Goal: Task Accomplishment & Management: Use online tool/utility

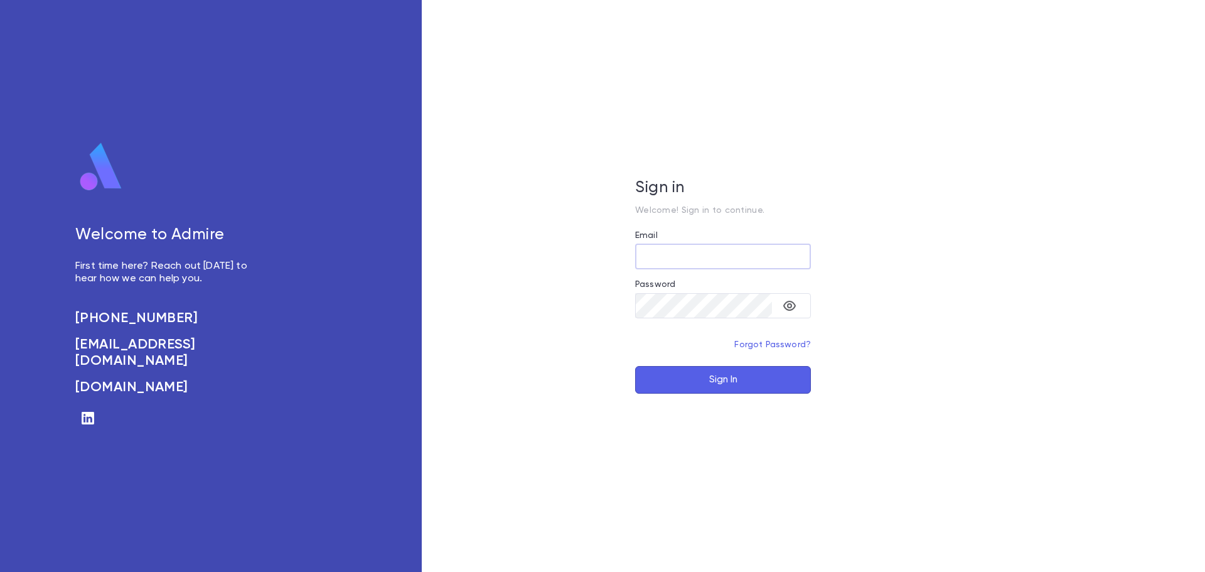
type input "**********"
click at [693, 373] on button "Sign In" at bounding box center [723, 380] width 176 height 28
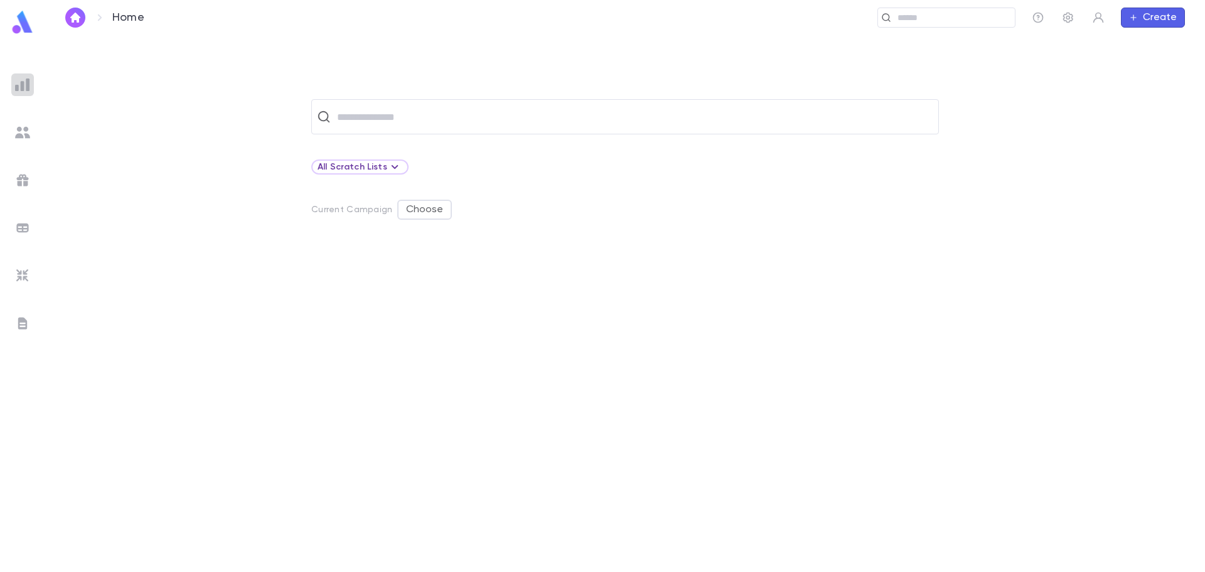
click at [26, 88] on img at bounding box center [22, 84] width 15 height 15
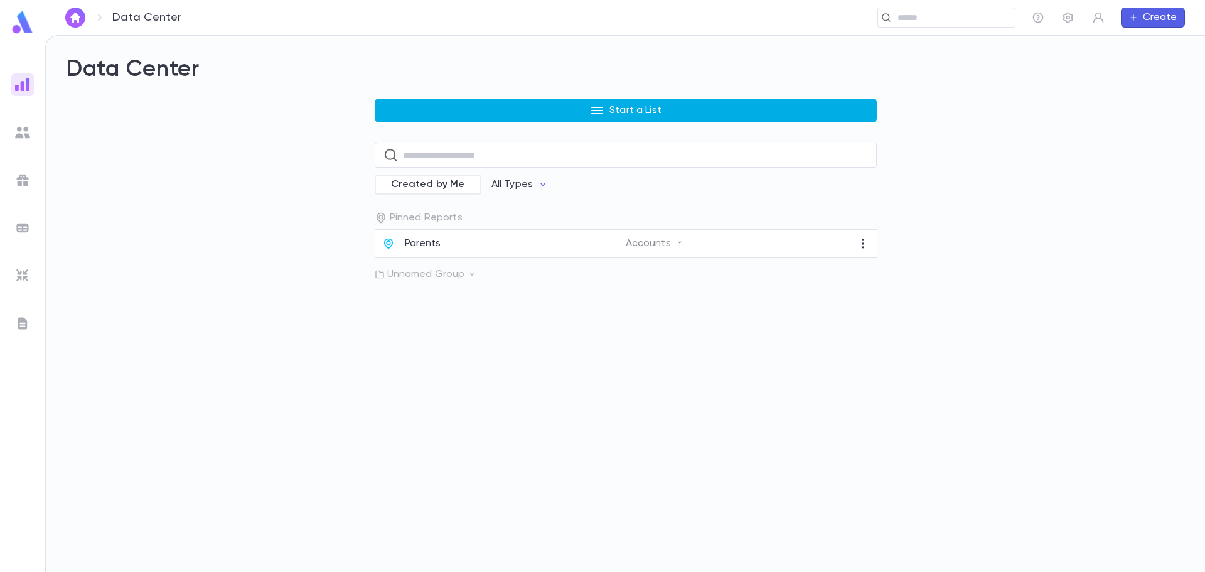
click at [571, 106] on button "Start a List" at bounding box center [626, 110] width 502 height 24
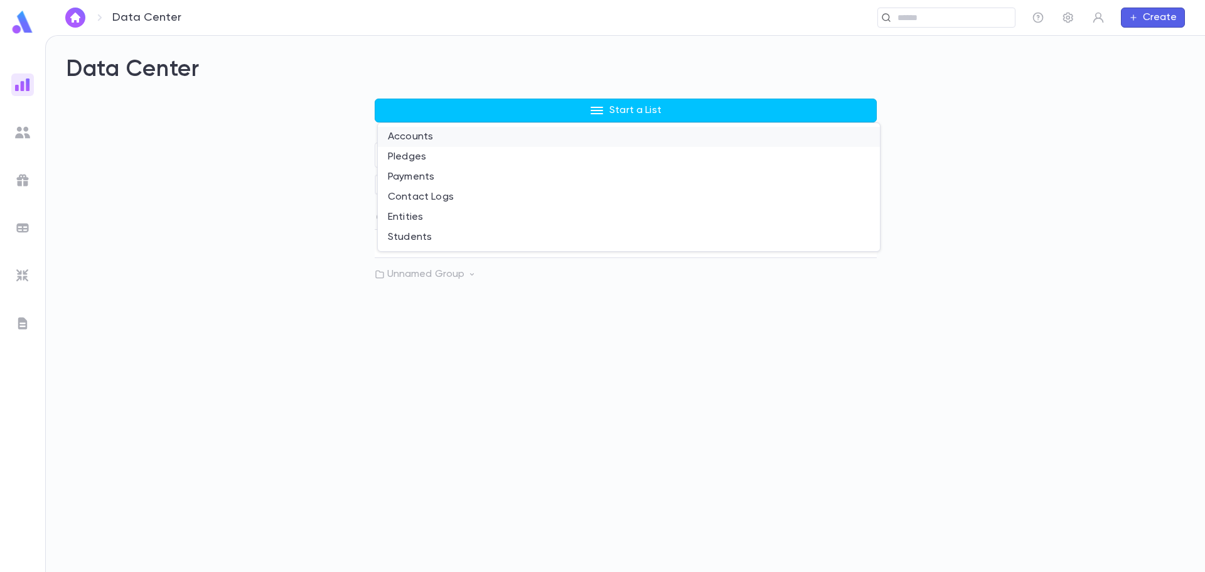
click at [423, 141] on li "Accounts" at bounding box center [629, 137] width 502 height 20
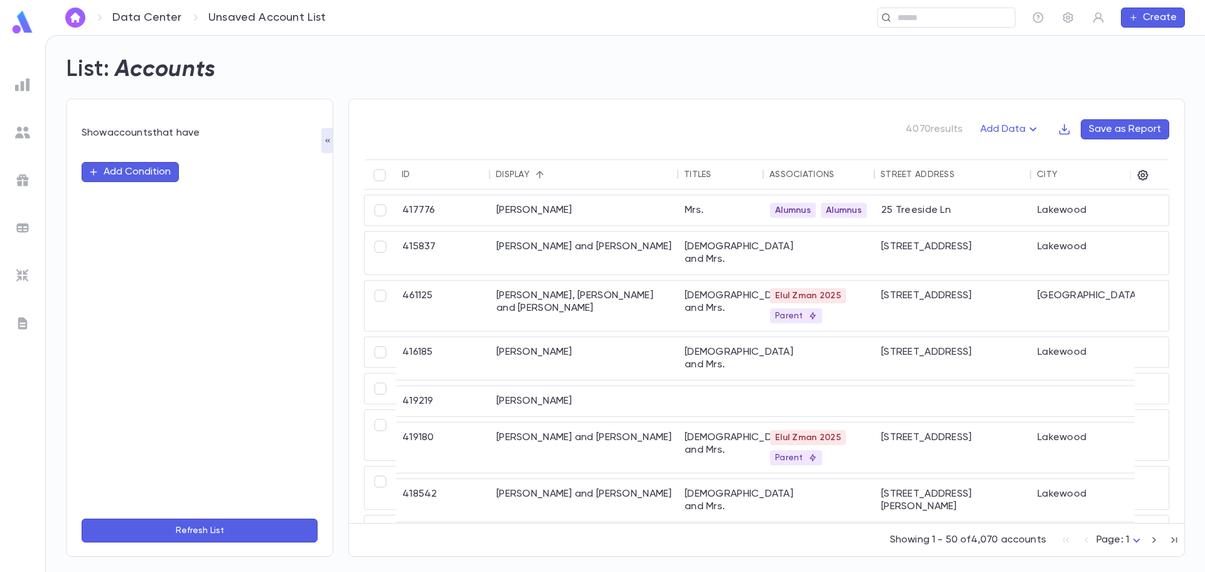
click at [138, 177] on button "Add Condition" at bounding box center [130, 172] width 97 height 20
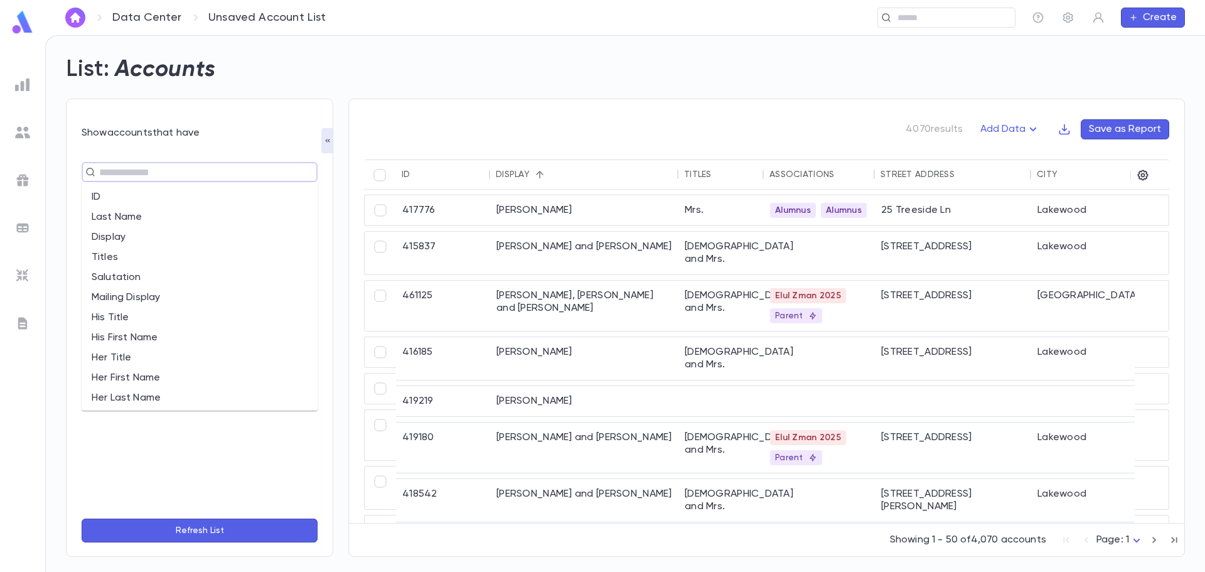
click at [135, 175] on input "text" at bounding box center [194, 172] width 198 height 18
type input "*"
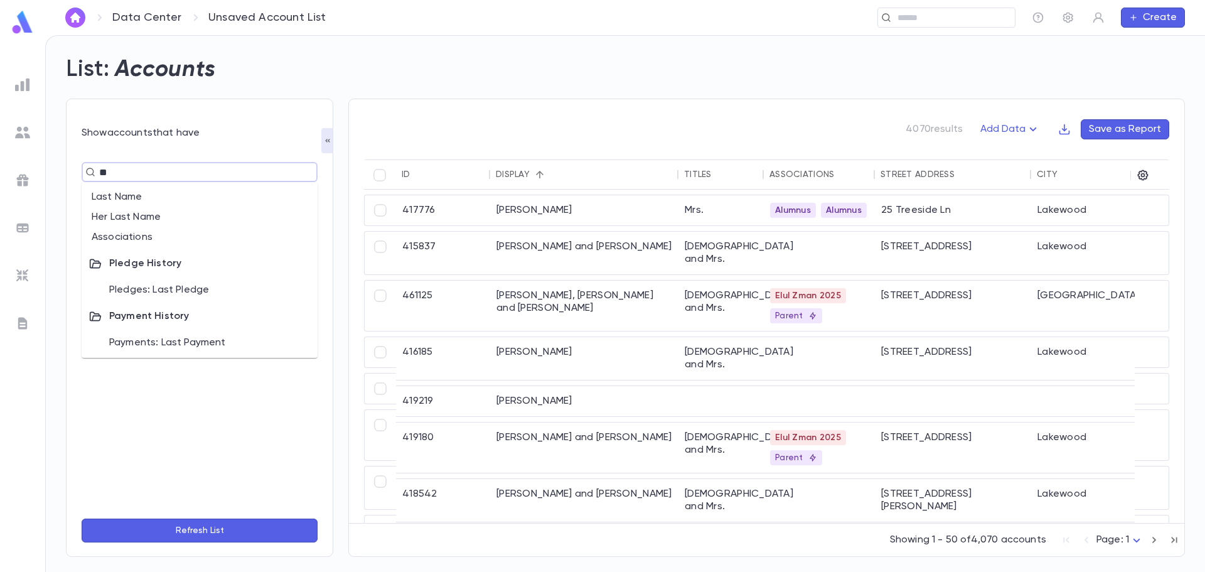
type input "***"
click at [111, 194] on li "Associations" at bounding box center [200, 197] width 236 height 20
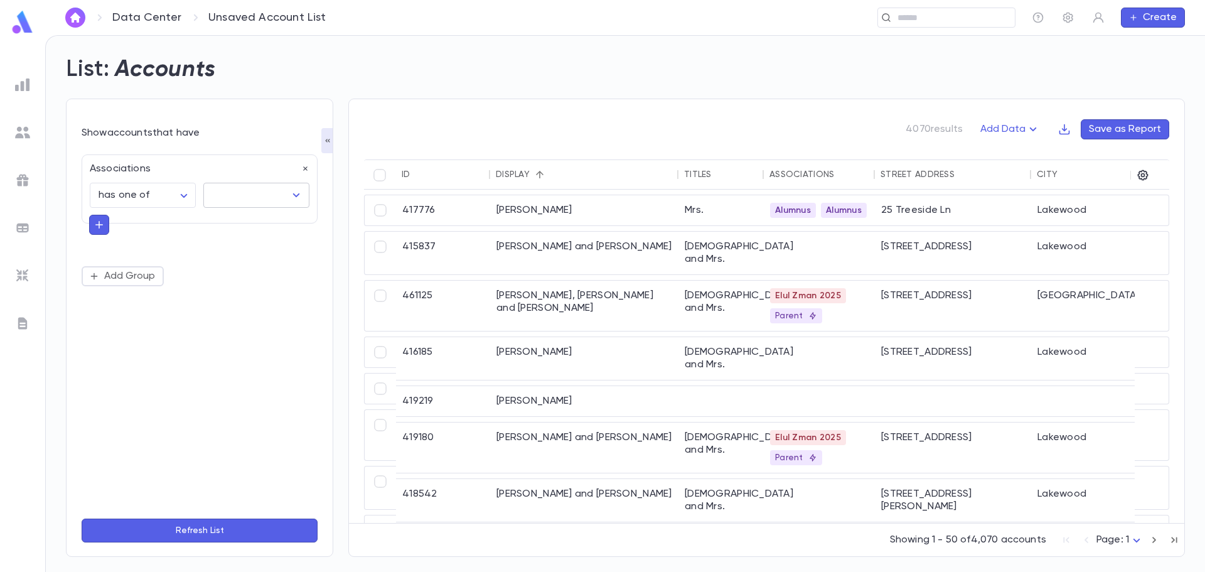
click at [242, 194] on input "text" at bounding box center [247, 195] width 76 height 24
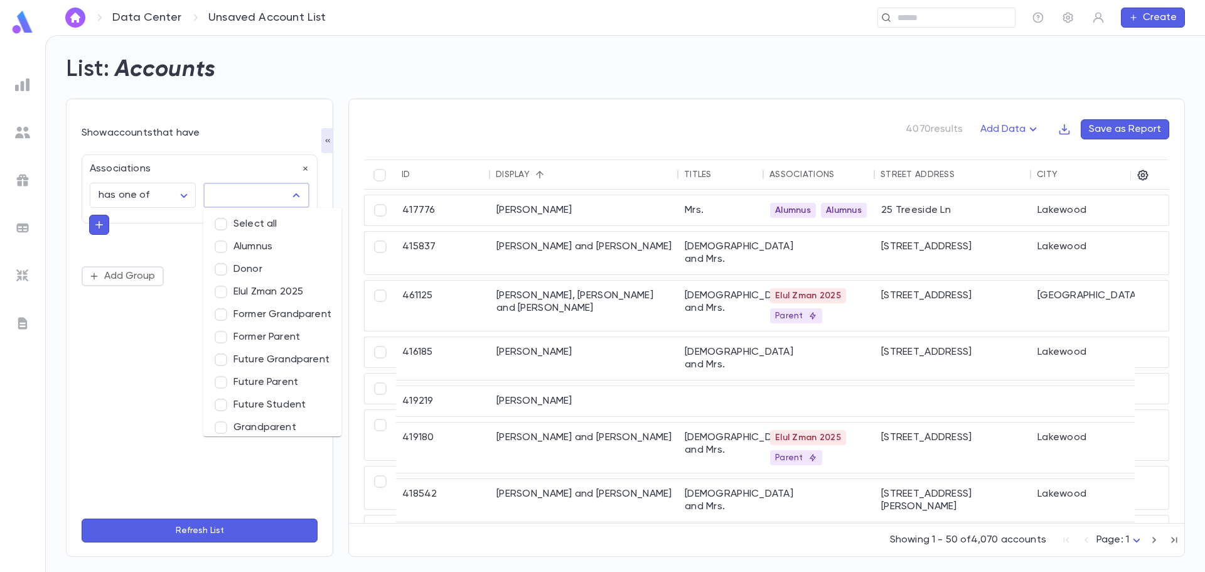
click at [262, 330] on li "Former Parent" at bounding box center [272, 337] width 138 height 23
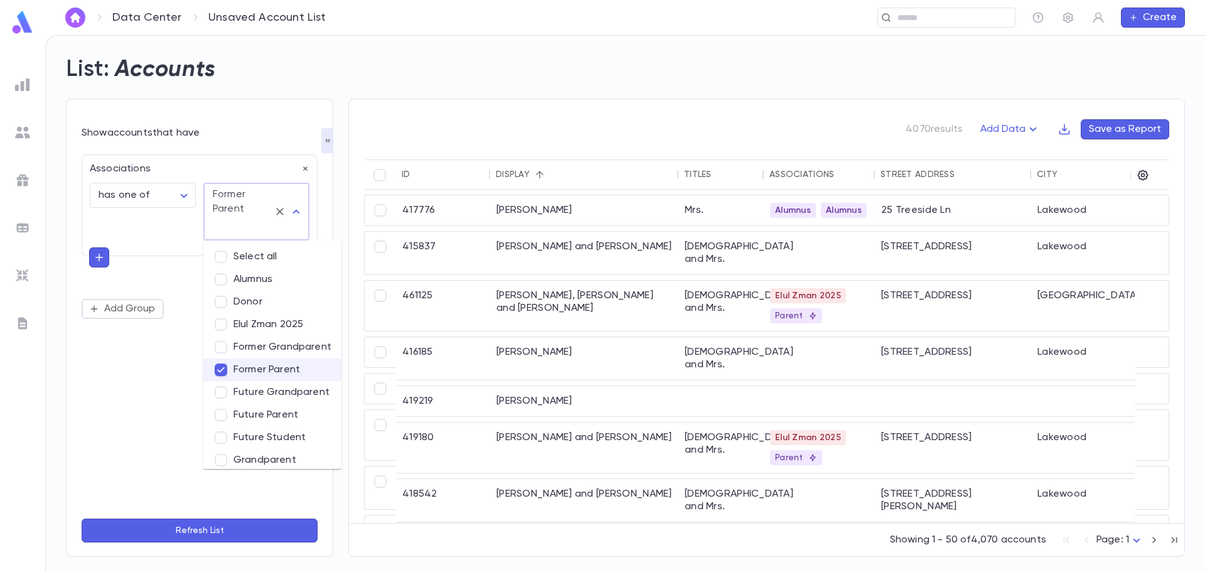
click at [234, 533] on button "Refresh List" at bounding box center [200, 530] width 236 height 24
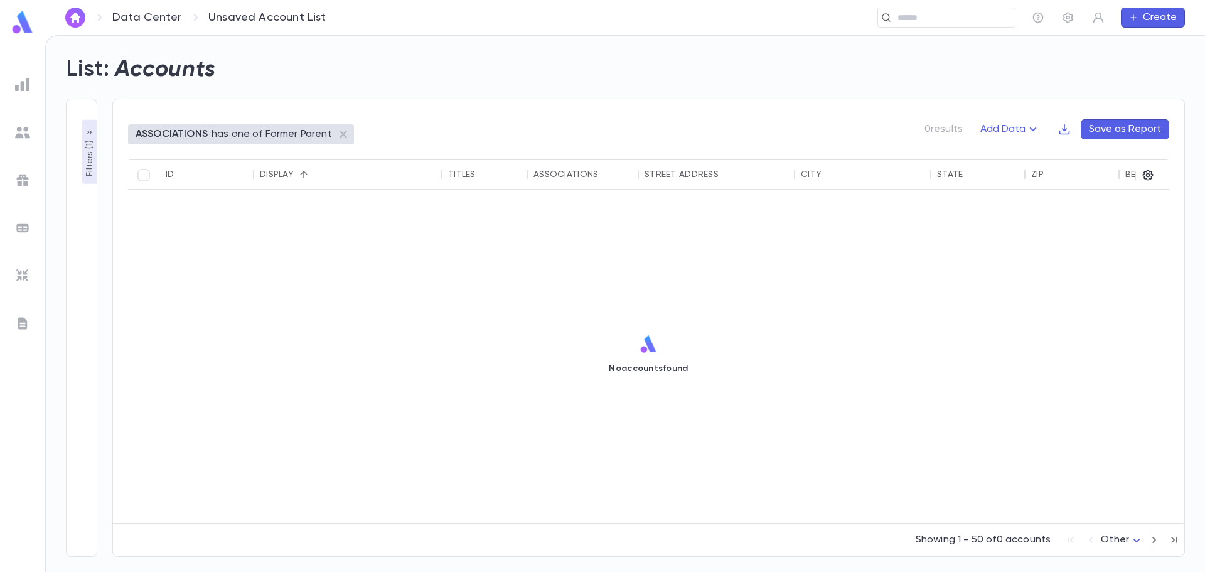
click at [1055, 18] on div "​ Create" at bounding box center [766, 18] width 836 height 20
click at [1071, 18] on icon "button" at bounding box center [1068, 18] width 10 height 11
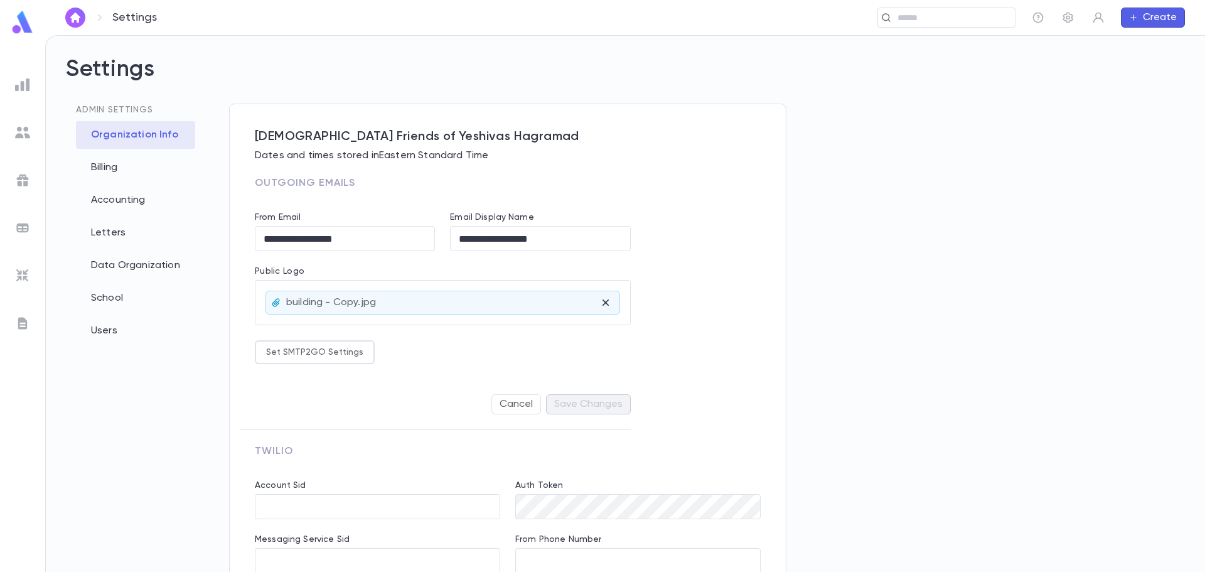
type input "**********"
click at [119, 268] on div "Data Organization" at bounding box center [135, 266] width 119 height 28
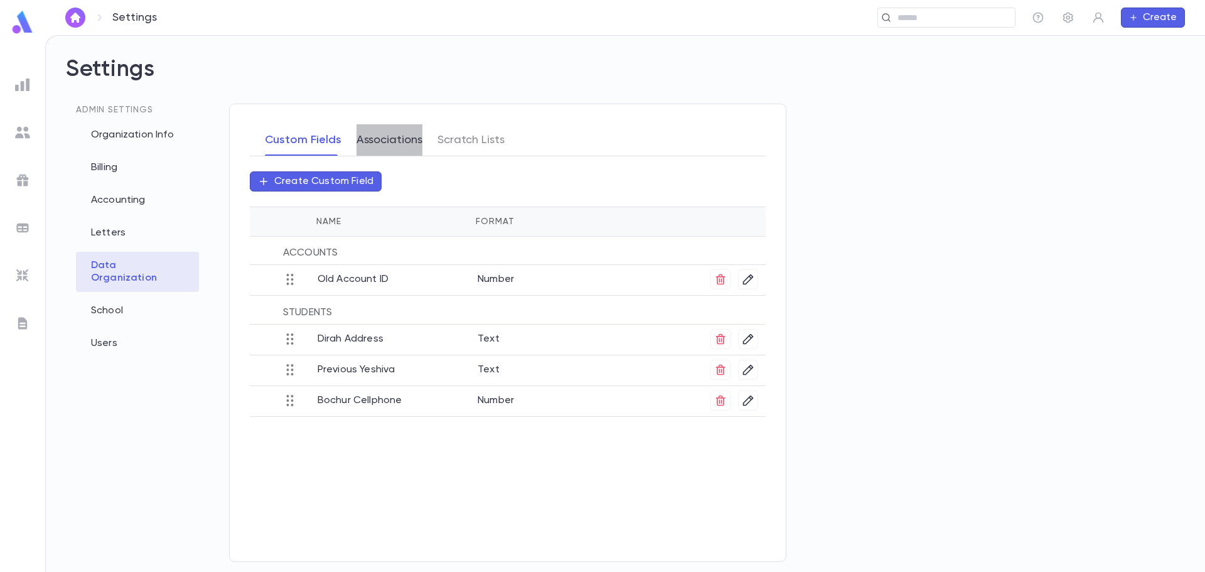
click at [403, 154] on button "Associations" at bounding box center [389, 139] width 66 height 31
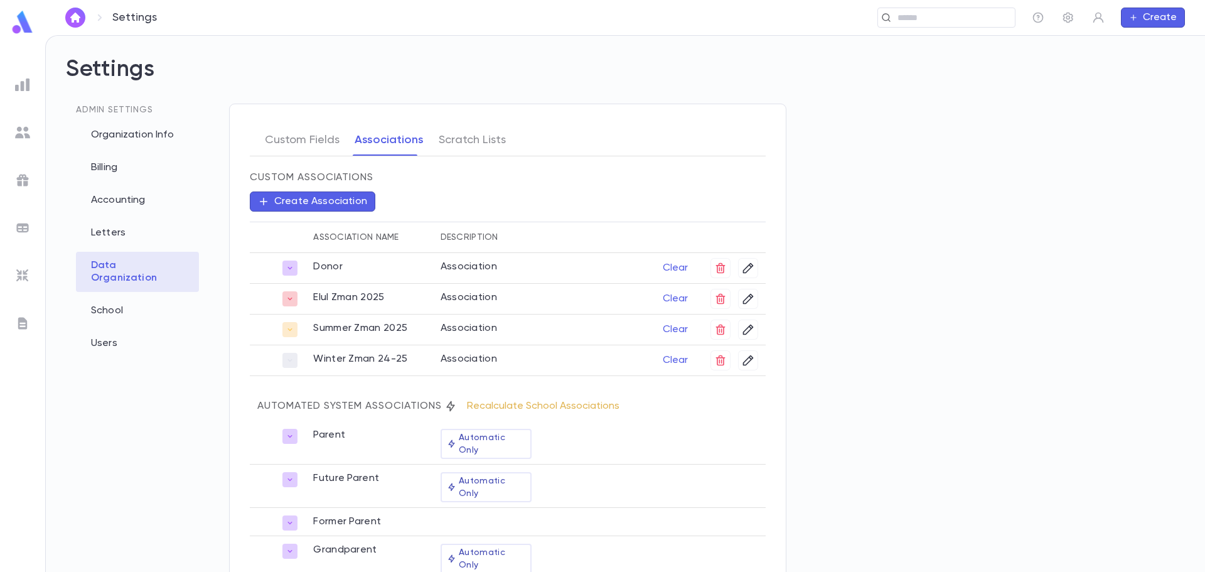
click at [554, 403] on button "Recalculate School Associations" at bounding box center [543, 406] width 168 height 20
click at [23, 76] on div at bounding box center [22, 84] width 23 height 23
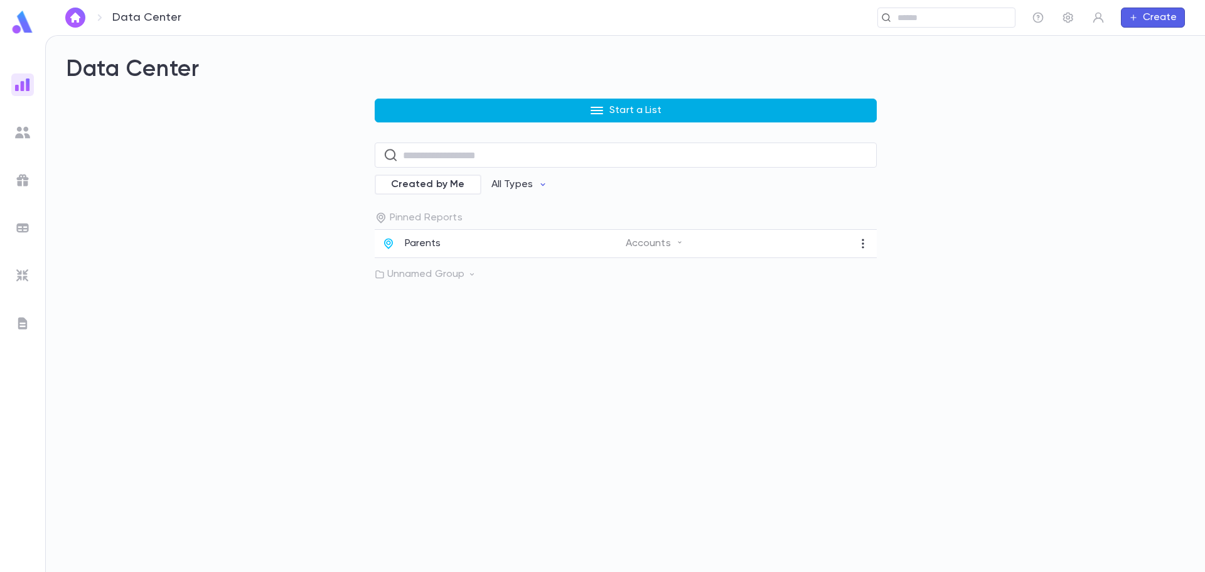
click at [468, 110] on button "Start a List" at bounding box center [626, 110] width 502 height 24
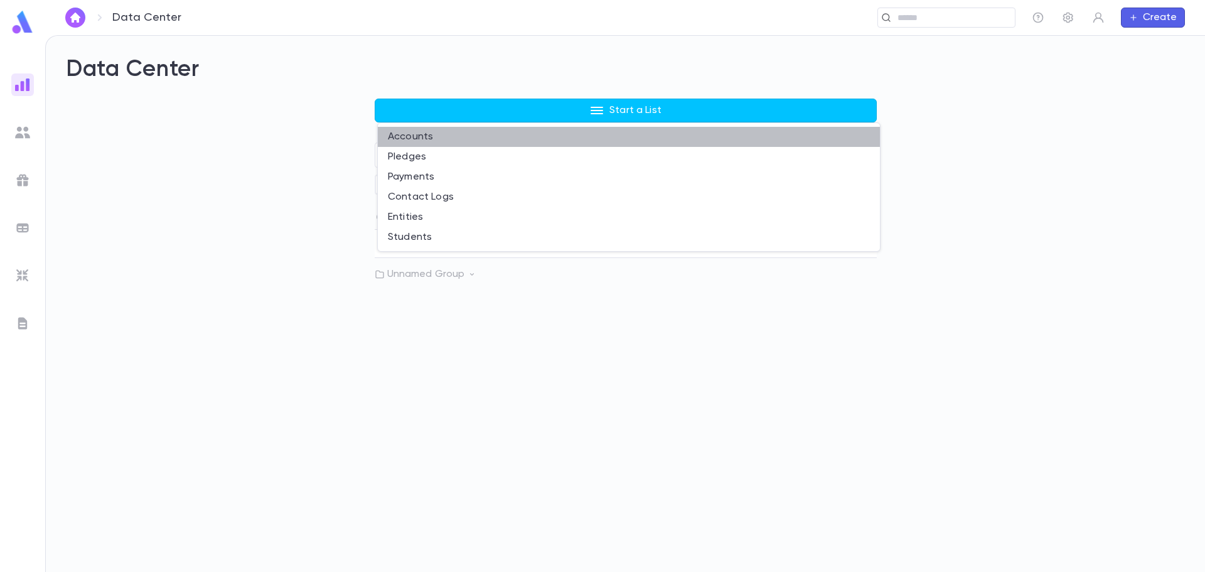
click at [429, 144] on li "Accounts" at bounding box center [629, 137] width 502 height 20
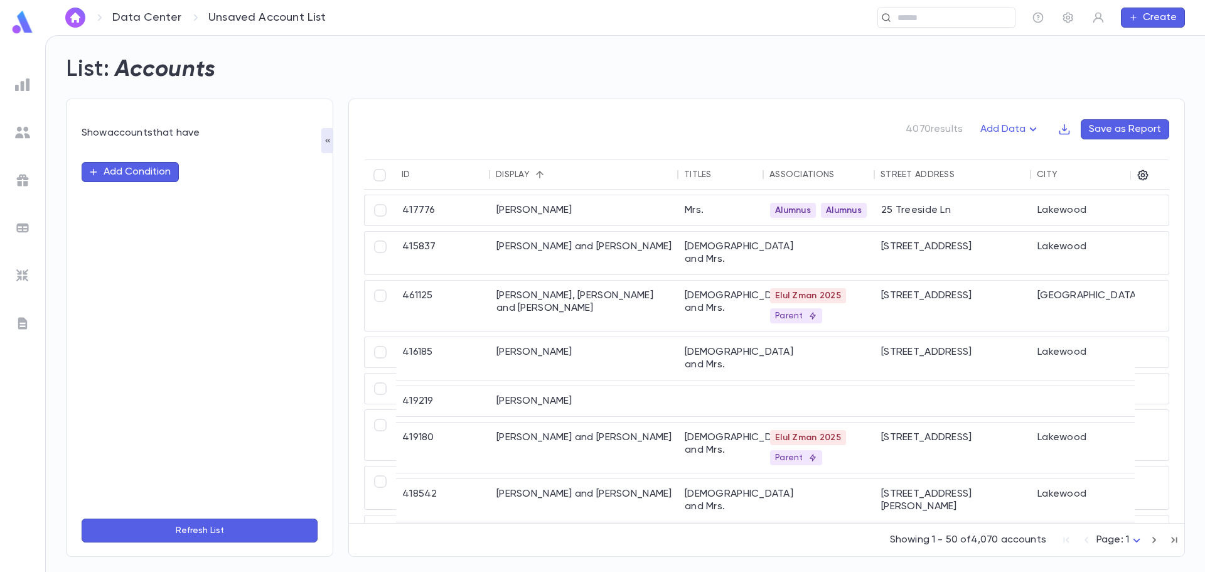
click at [114, 171] on button "Add Condition" at bounding box center [130, 172] width 97 height 20
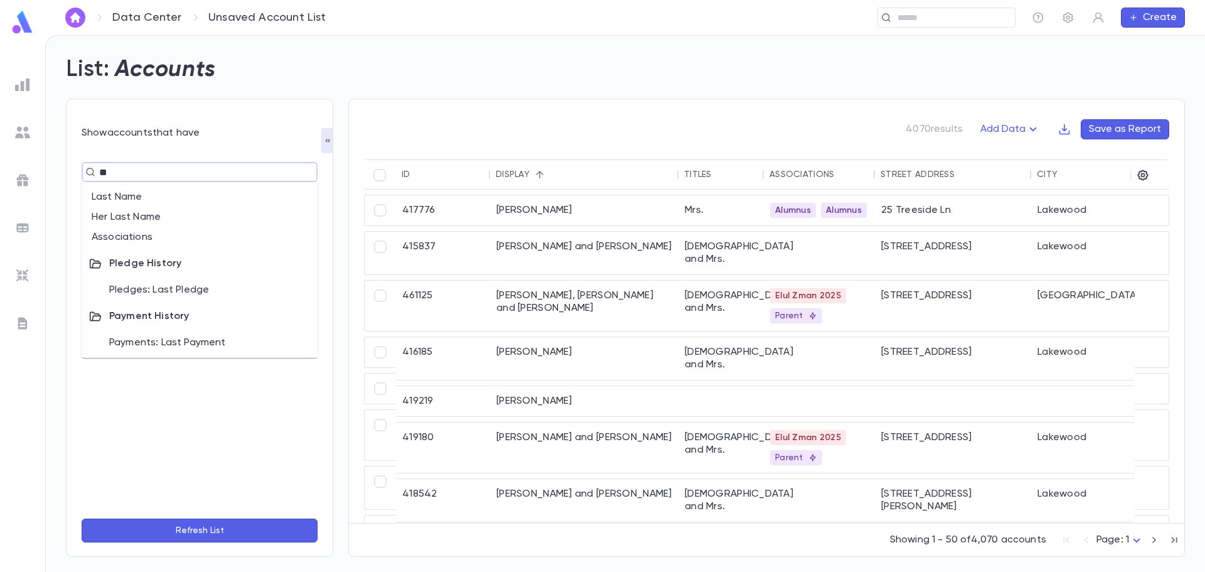
type input "***"
click at [131, 191] on li "Associations" at bounding box center [200, 197] width 236 height 20
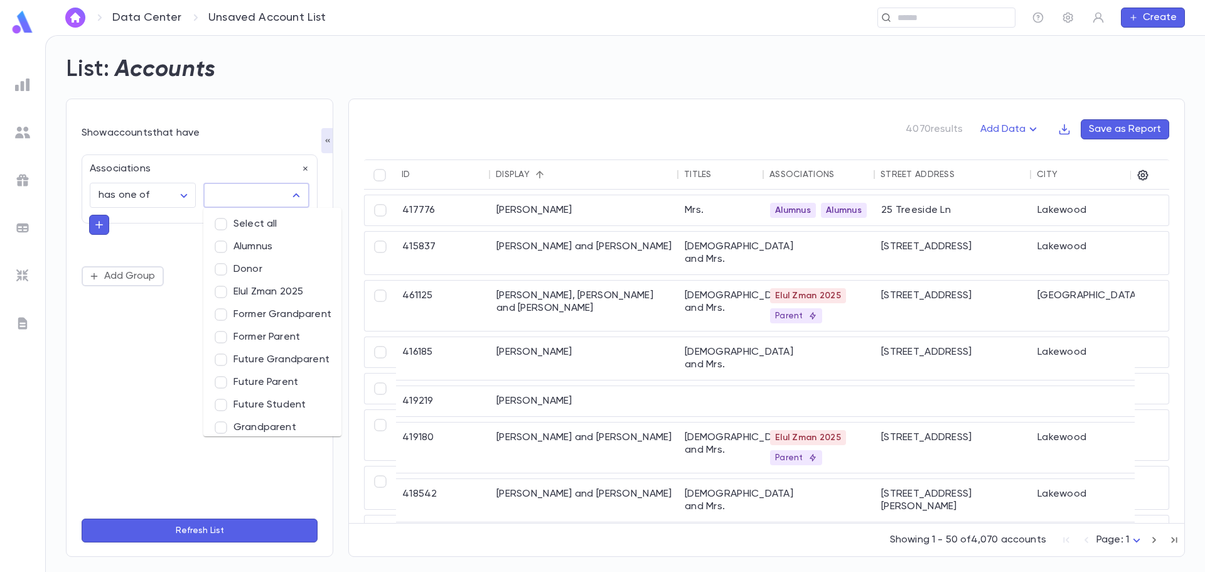
click at [244, 200] on input "text" at bounding box center [247, 195] width 76 height 24
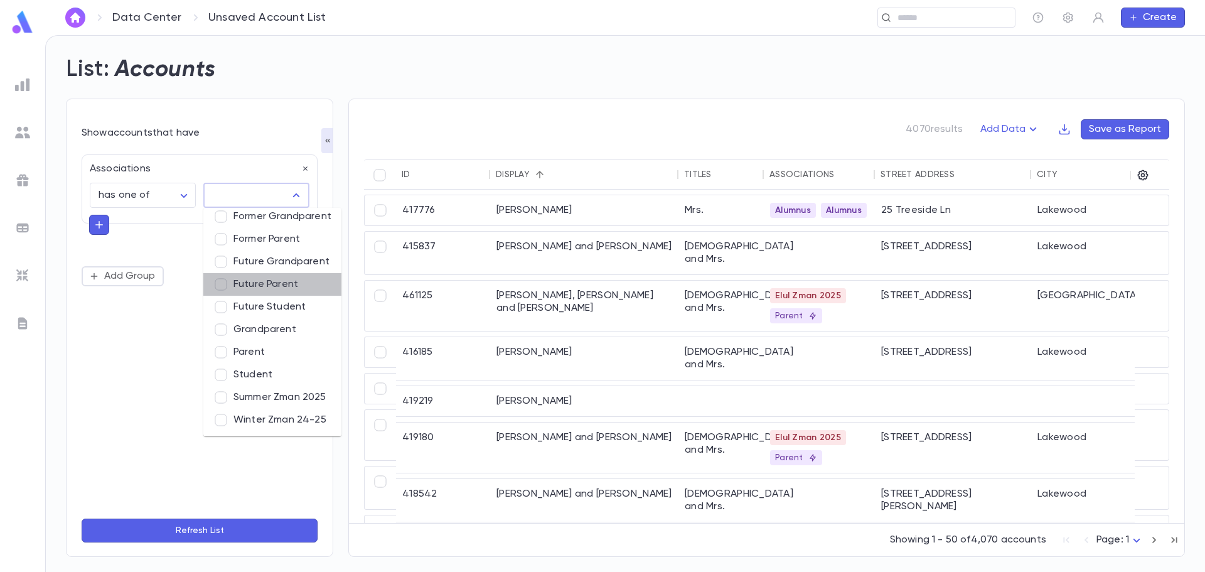
click at [289, 285] on li "Future Parent" at bounding box center [272, 284] width 138 height 23
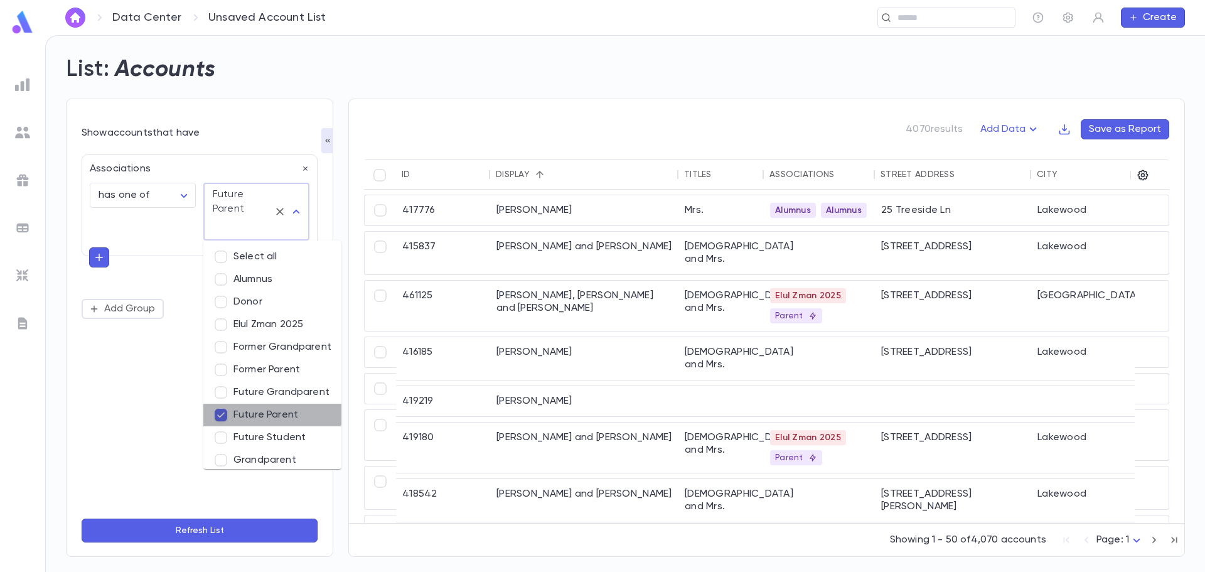
click at [265, 407] on li "Future Parent" at bounding box center [272, 414] width 138 height 23
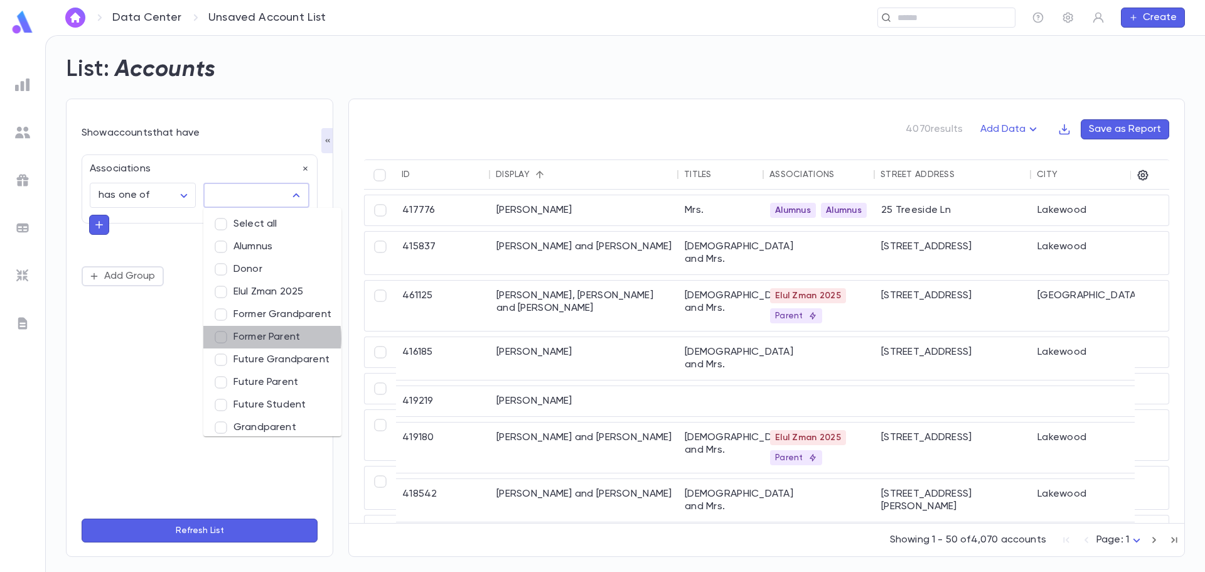
click at [244, 338] on li "Former Parent" at bounding box center [272, 337] width 138 height 23
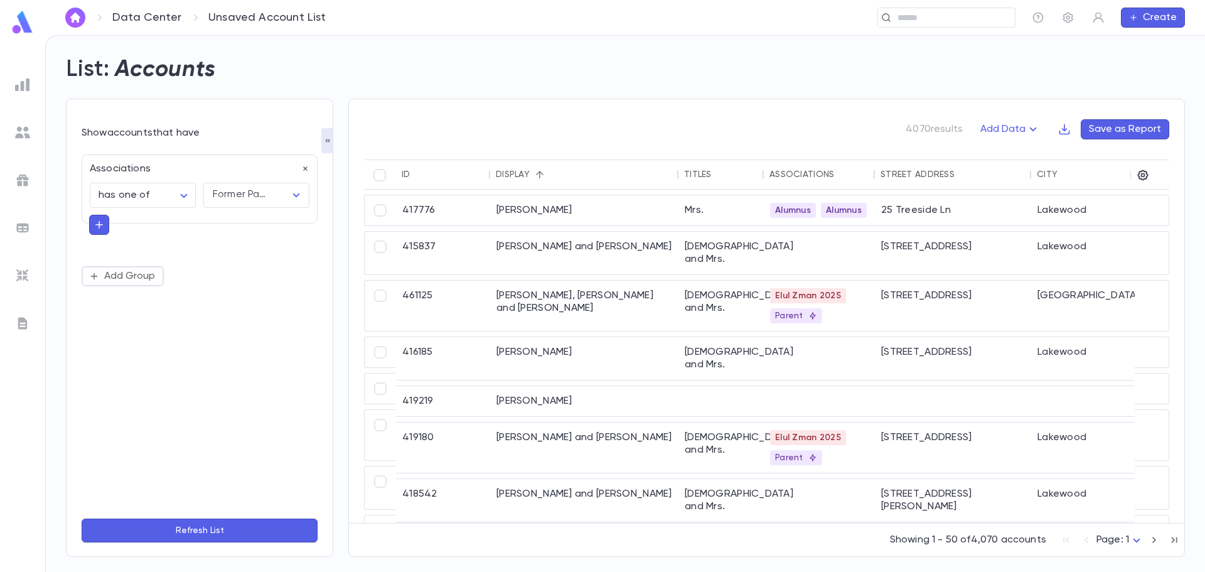
click at [221, 528] on button "Refresh List" at bounding box center [200, 530] width 236 height 24
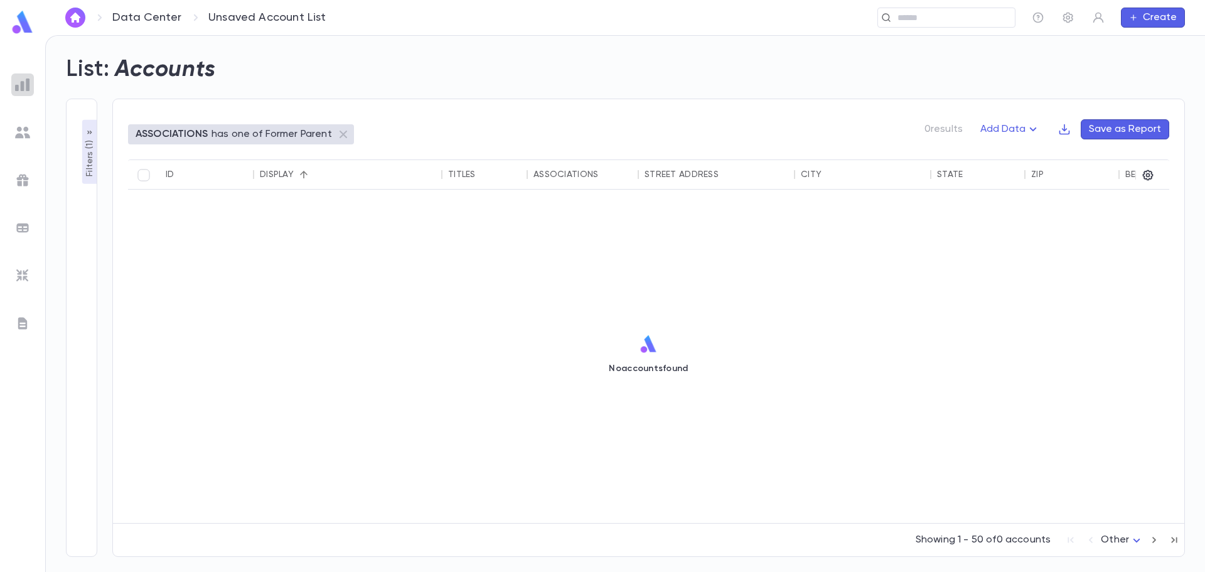
click at [21, 88] on img at bounding box center [22, 84] width 15 height 15
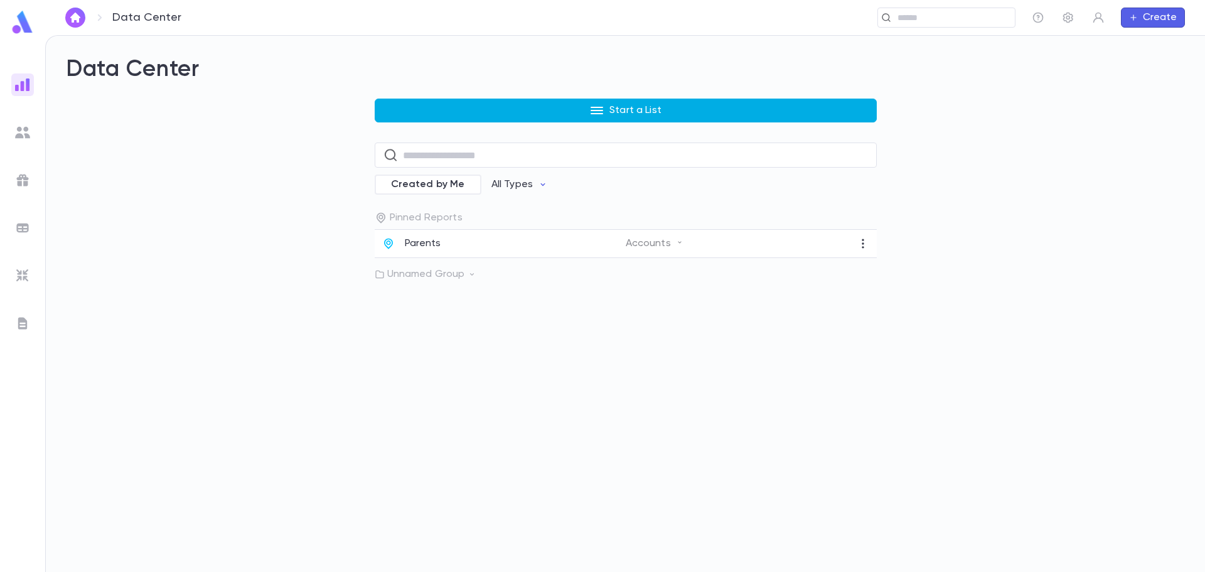
click at [473, 104] on button "Start a List" at bounding box center [626, 110] width 502 height 24
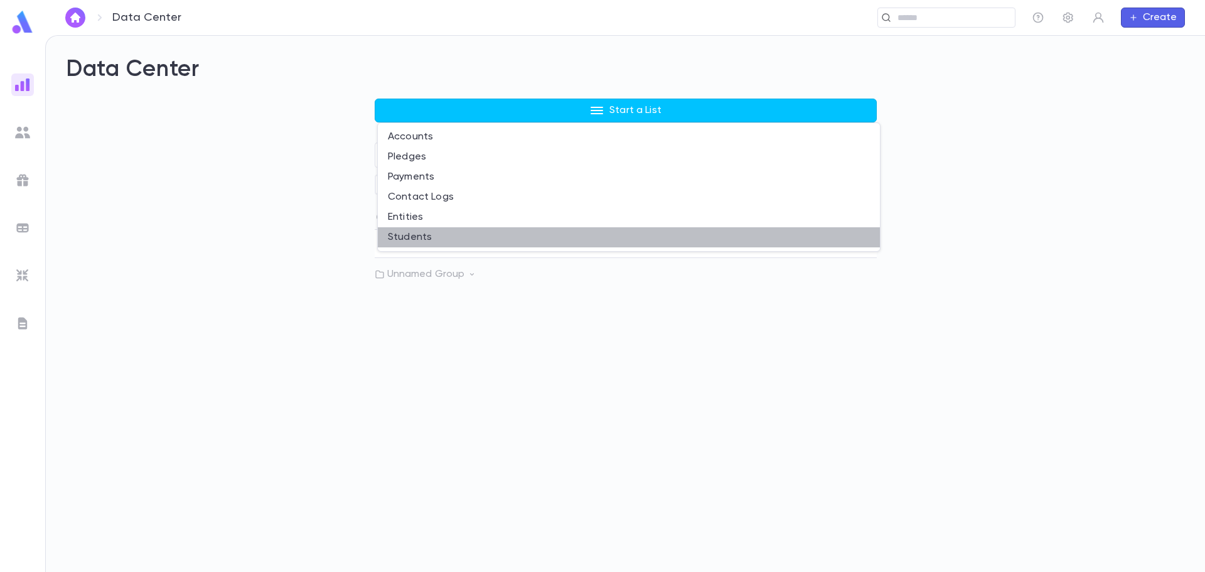
click at [435, 227] on li "Students" at bounding box center [629, 237] width 502 height 20
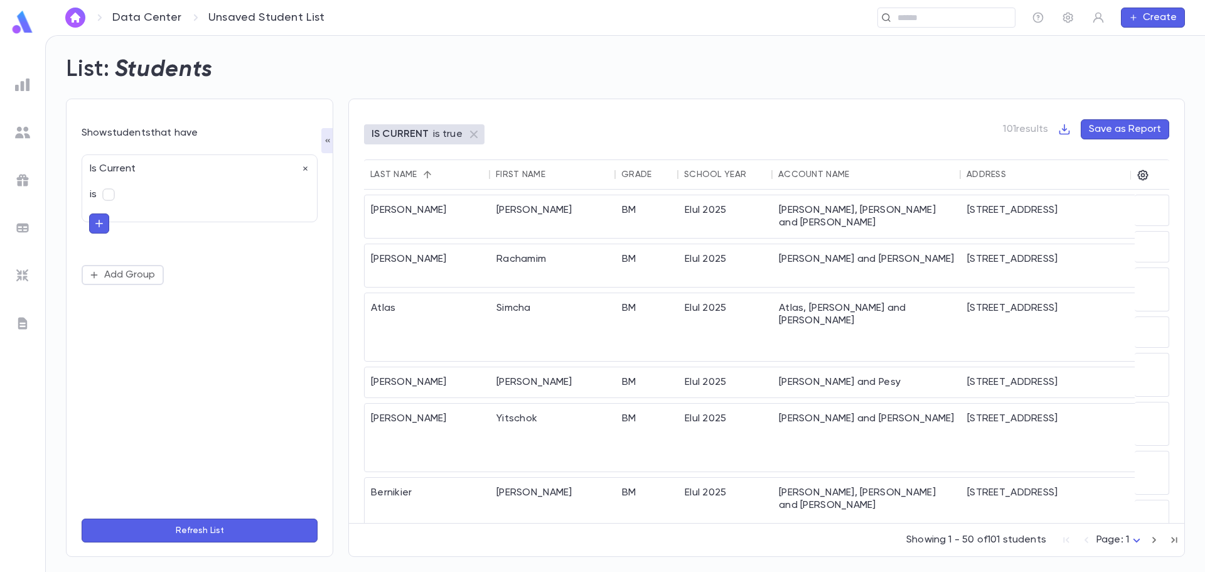
click at [96, 226] on icon "button" at bounding box center [98, 223] width 11 height 13
click at [309, 168] on icon "button" at bounding box center [305, 168] width 9 height 9
click at [117, 171] on button "Add Condition" at bounding box center [130, 172] width 97 height 20
click at [125, 176] on input "text" at bounding box center [194, 172] width 198 height 18
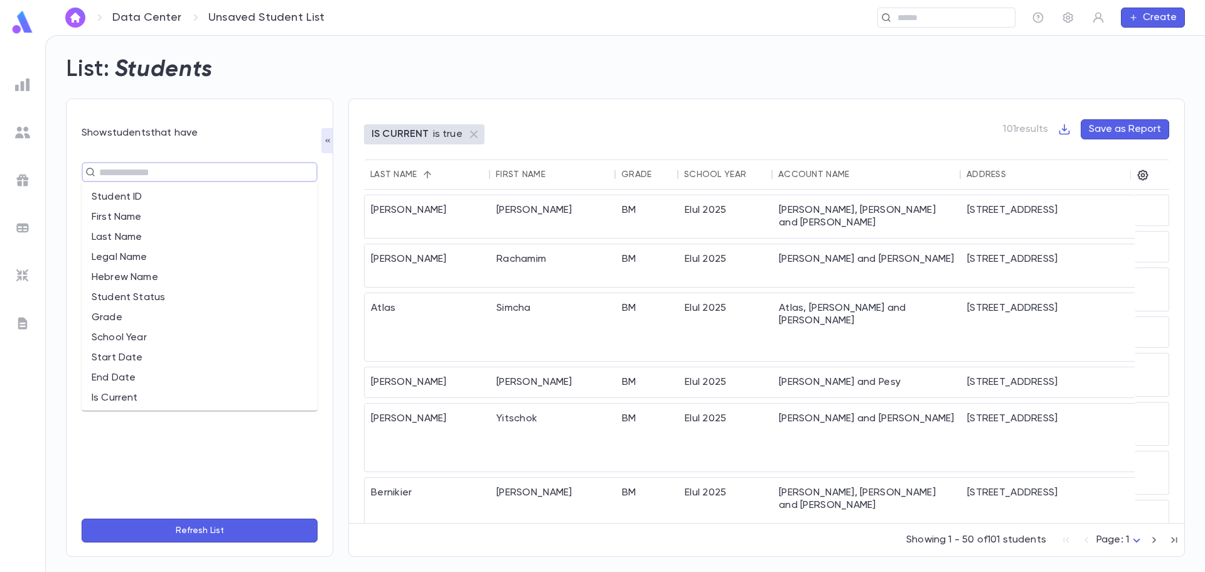
click at [132, 337] on li "School Year" at bounding box center [200, 337] width 236 height 20
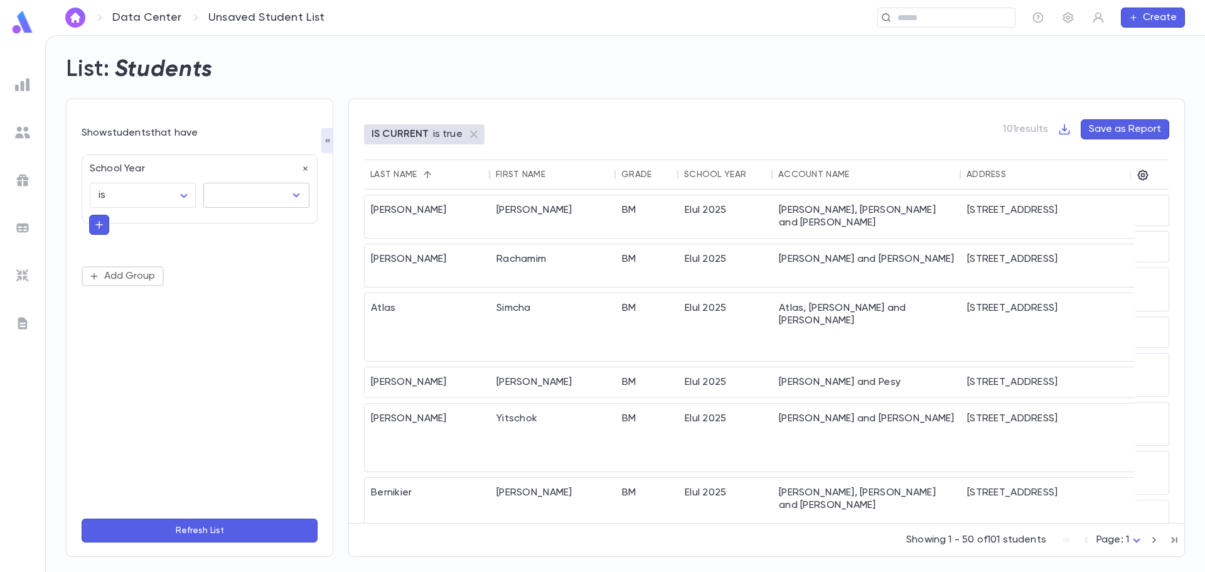
click at [245, 189] on input "text" at bounding box center [247, 195] width 76 height 24
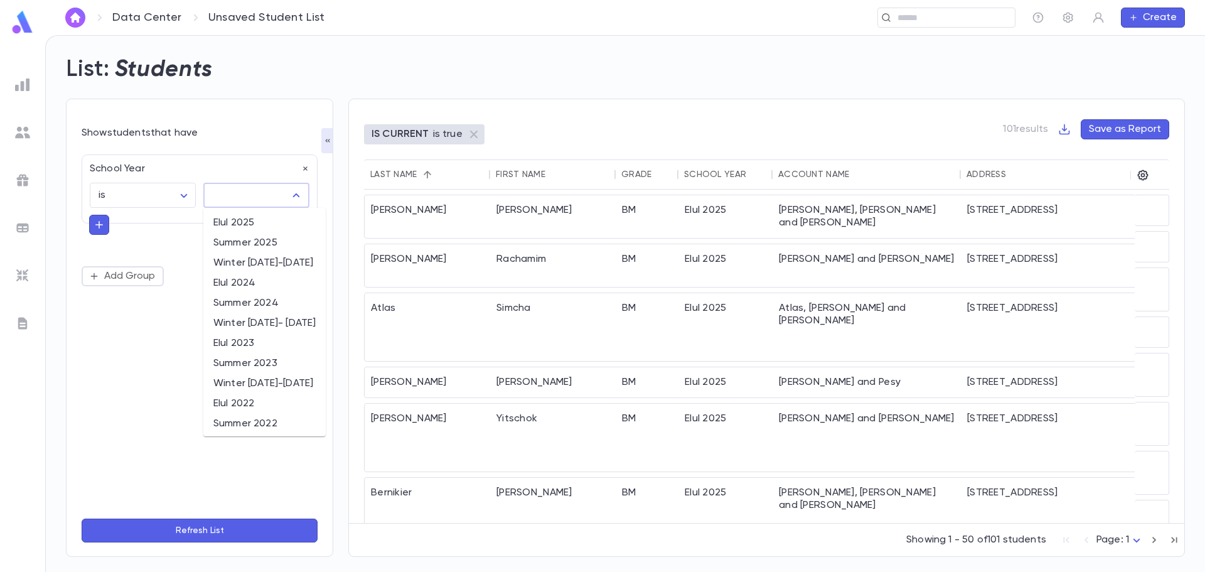
click at [250, 363] on li "Summer 2023" at bounding box center [264, 363] width 122 height 20
type input "**********"
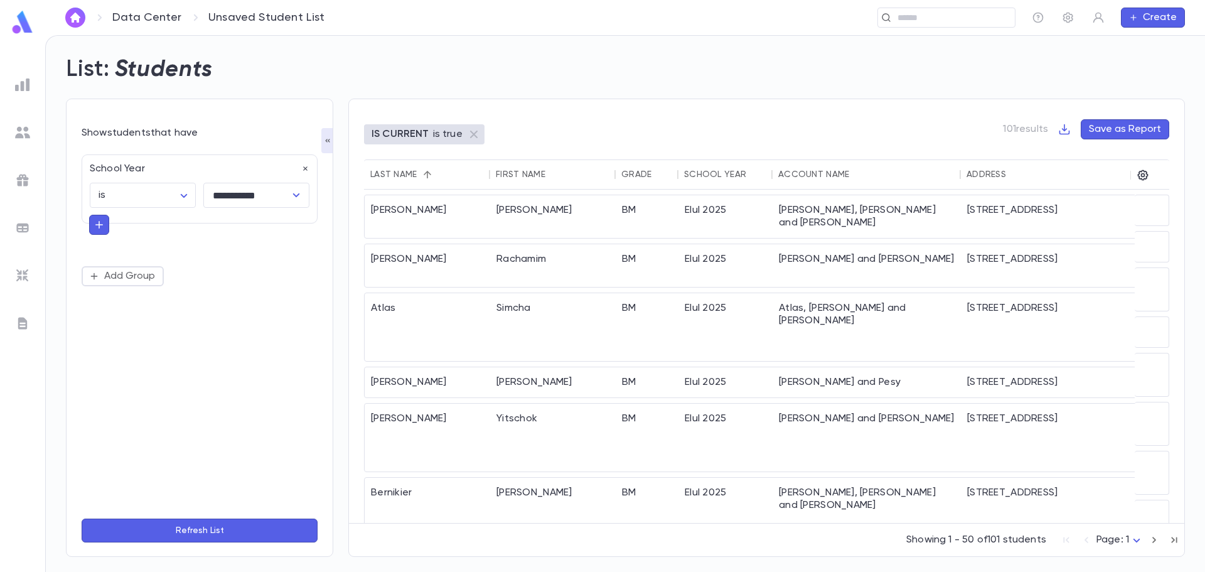
click at [170, 532] on button "Refresh List" at bounding box center [200, 530] width 236 height 24
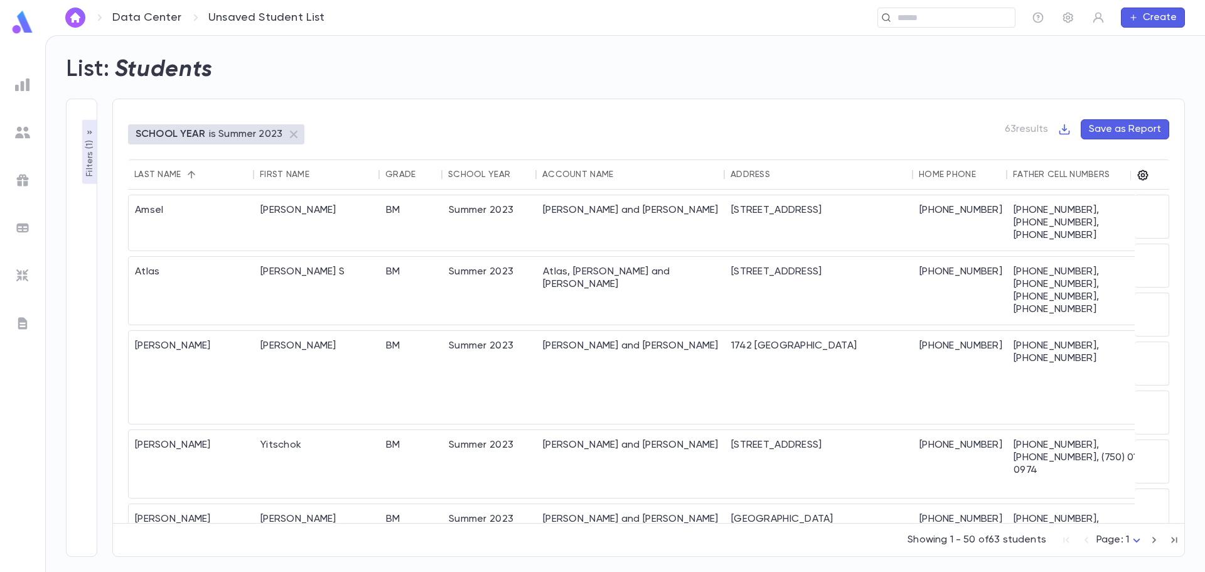
click at [1141, 173] on icon "button" at bounding box center [1142, 175] width 13 height 13
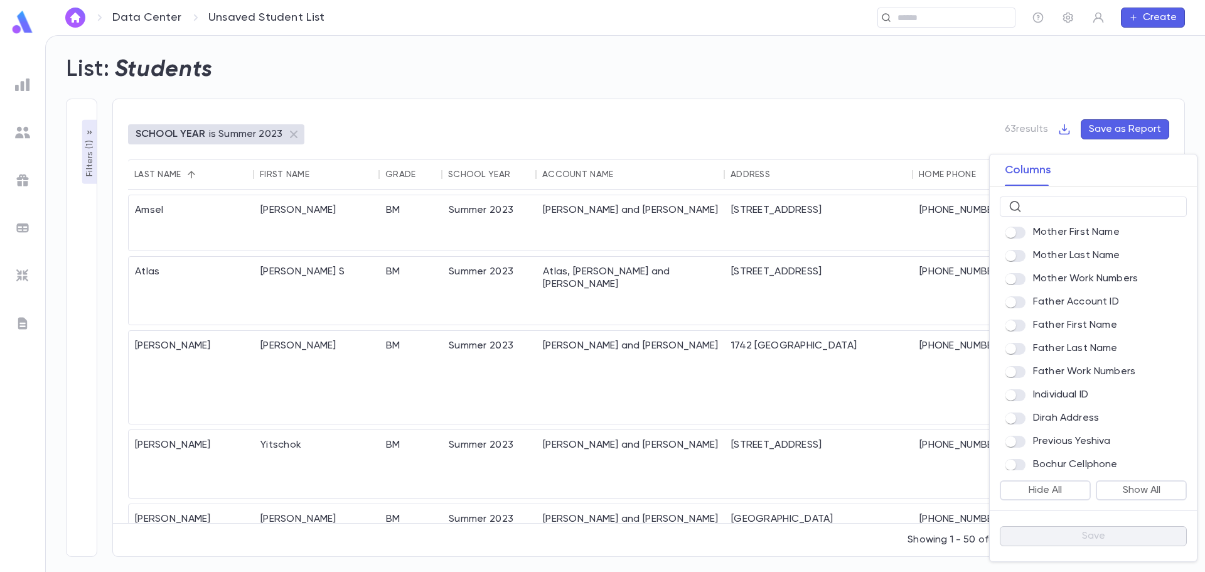
scroll to position [831, 0]
click at [21, 88] on div at bounding box center [602, 286] width 1205 height 572
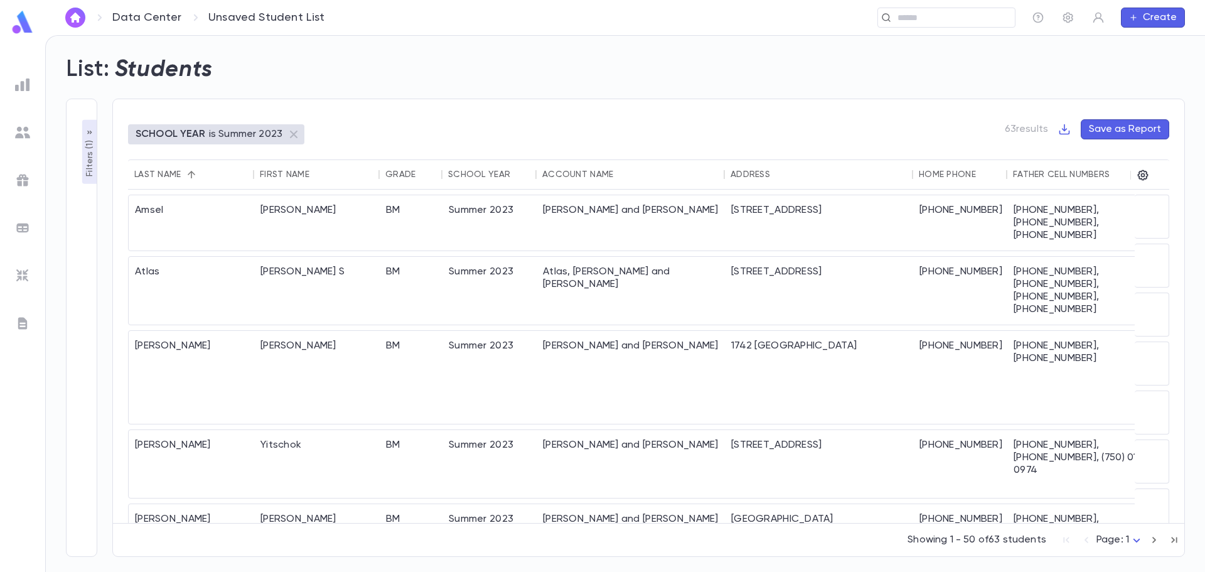
click at [24, 82] on div "Columns ​ Last Name First Name Grade School Year Account Name Address Home Phon…" at bounding box center [602, 286] width 1205 height 572
click at [29, 83] on img at bounding box center [22, 84] width 15 height 15
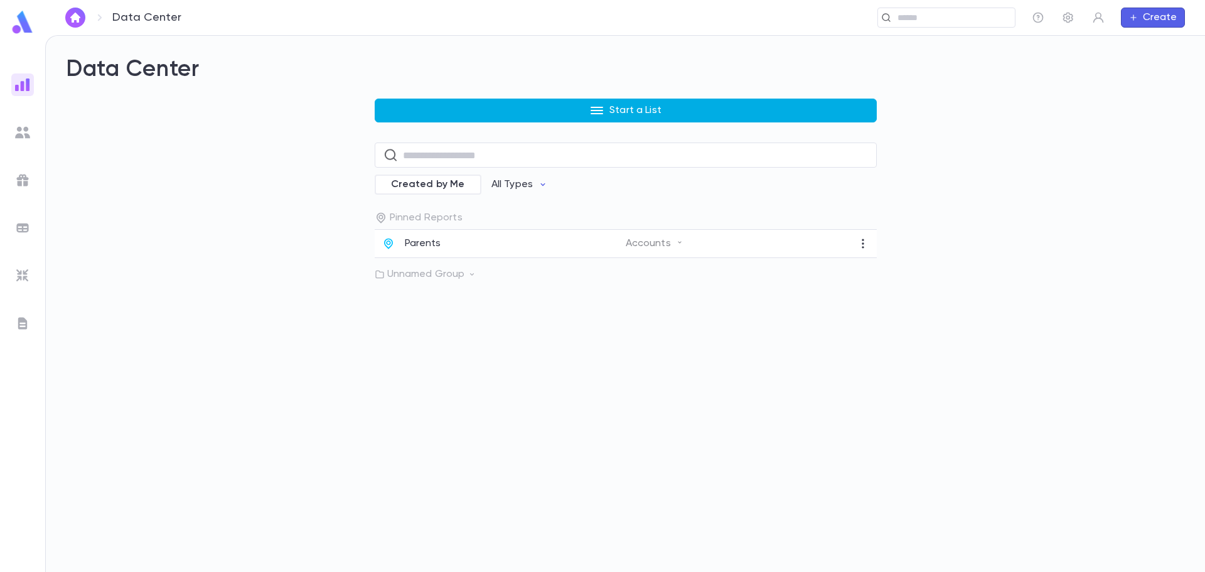
click at [447, 105] on button "Start a List" at bounding box center [626, 110] width 502 height 24
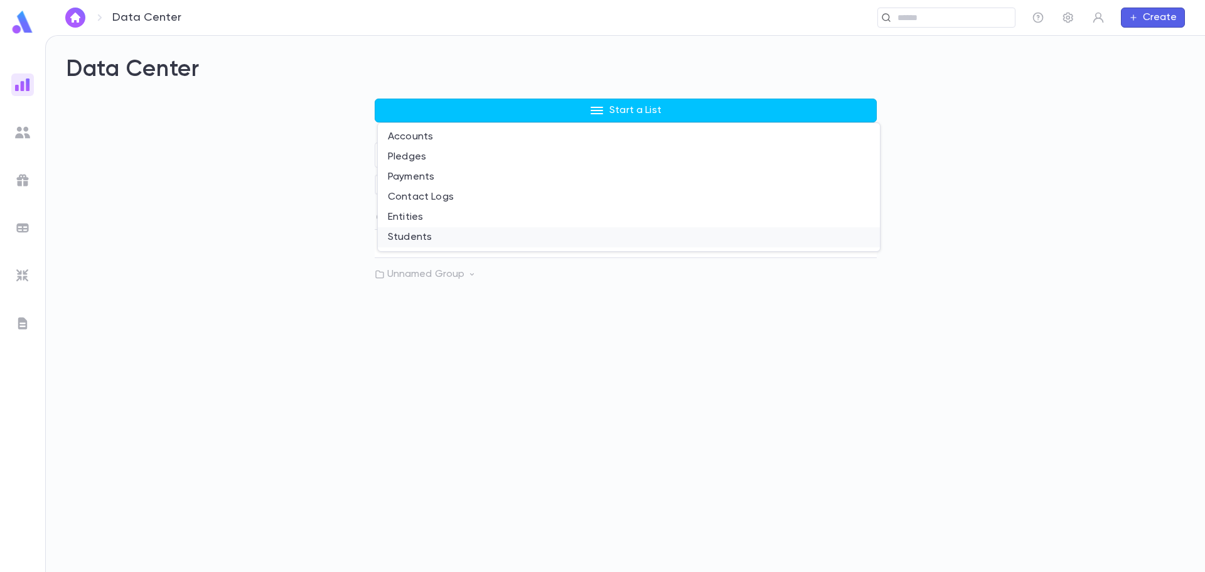
click at [404, 237] on li "Students" at bounding box center [629, 237] width 502 height 20
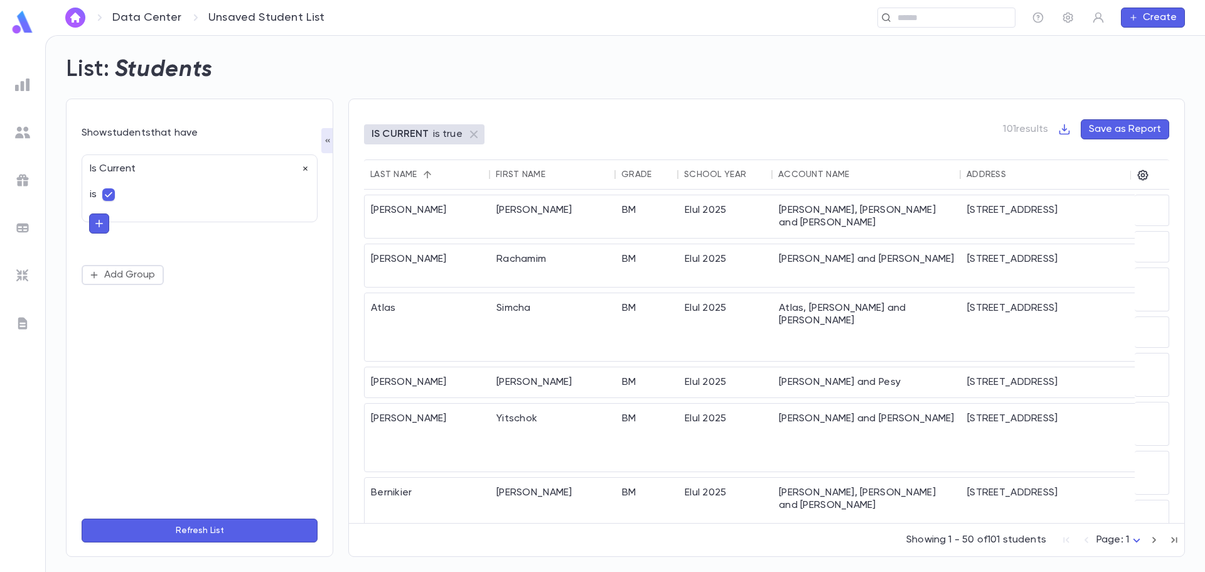
click at [308, 168] on icon "button" at bounding box center [305, 168] width 9 height 9
click at [135, 175] on button "Add Condition" at bounding box center [130, 172] width 97 height 20
type input "****"
click at [133, 201] on li "School Year" at bounding box center [200, 197] width 236 height 20
click at [299, 196] on icon "Open" at bounding box center [296, 195] width 15 height 15
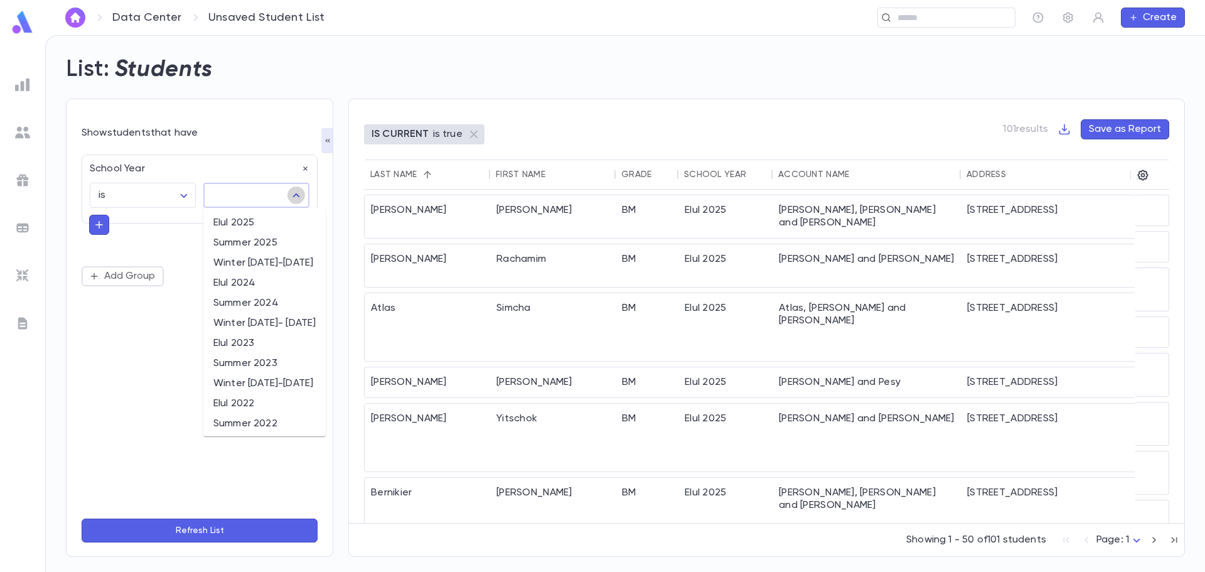
click at [299, 196] on icon "Close" at bounding box center [296, 195] width 7 height 4
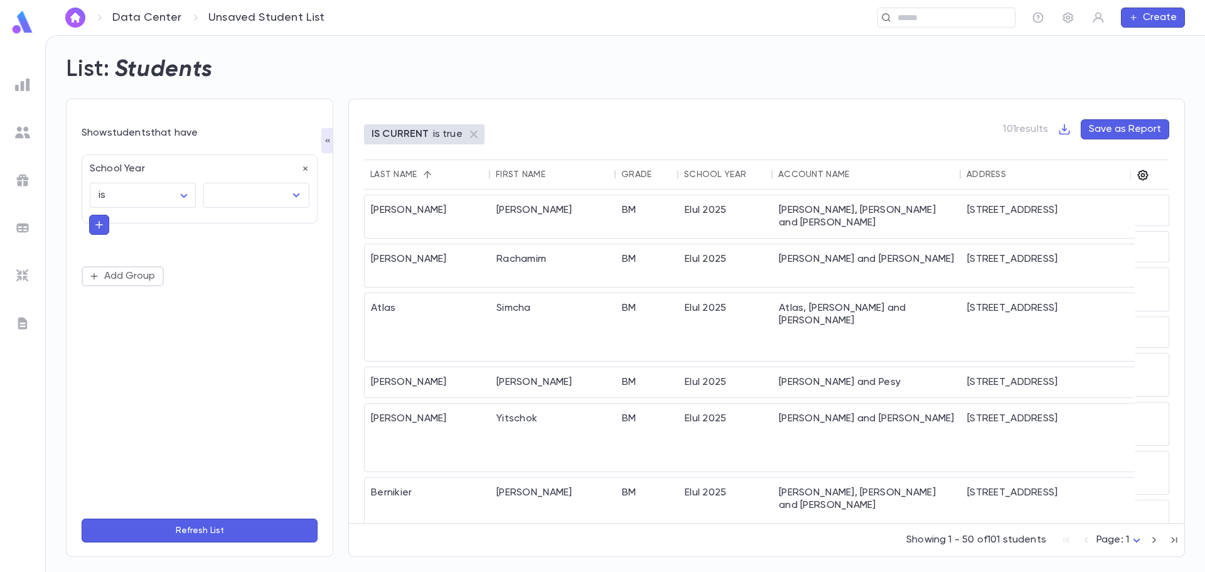
click at [1143, 177] on icon "button" at bounding box center [1142, 175] width 13 height 13
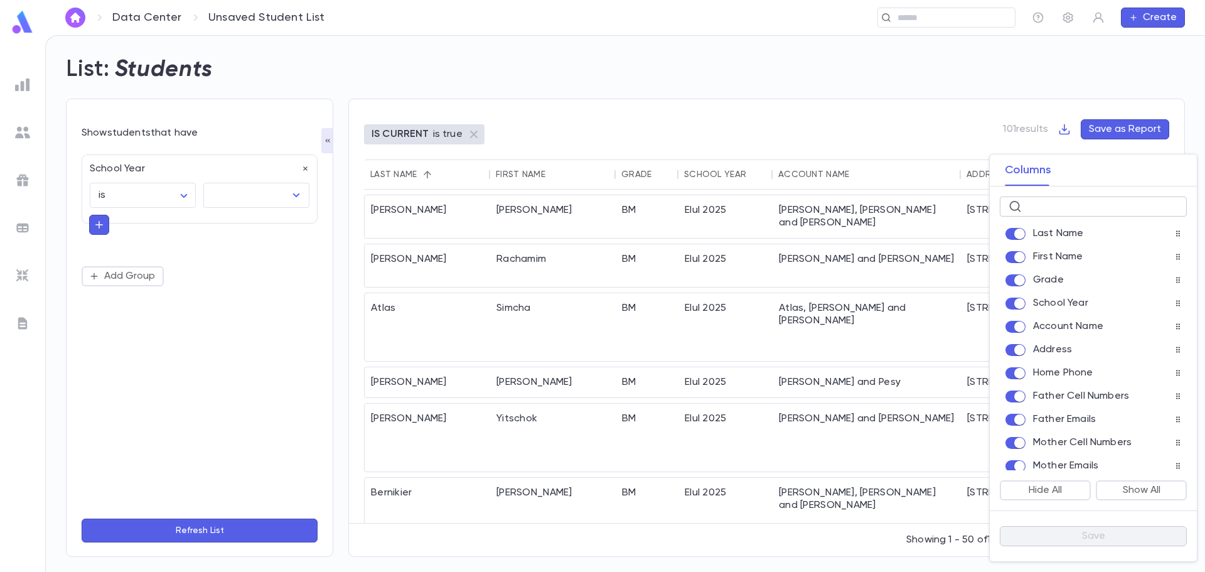
click at [1060, 209] on input "text" at bounding box center [1101, 206] width 151 height 19
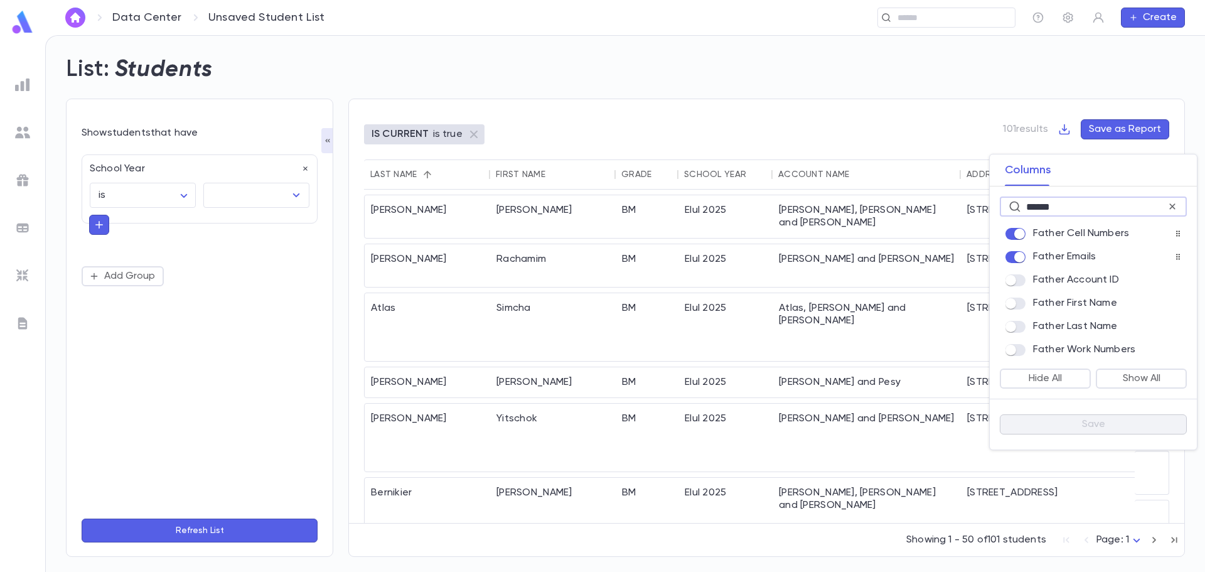
type input "******"
click at [1070, 223] on div "Father Cell Numbers Father Emails Father Account ID Father First Name Father La…" at bounding box center [1092, 288] width 207 height 139
click at [1069, 210] on input "******" at bounding box center [1096, 206] width 141 height 19
click at [1024, 240] on div "Father Cell Numbers" at bounding box center [1092, 234] width 187 height 18
click at [1015, 240] on div "Father Cell Numbers" at bounding box center [1092, 234] width 187 height 18
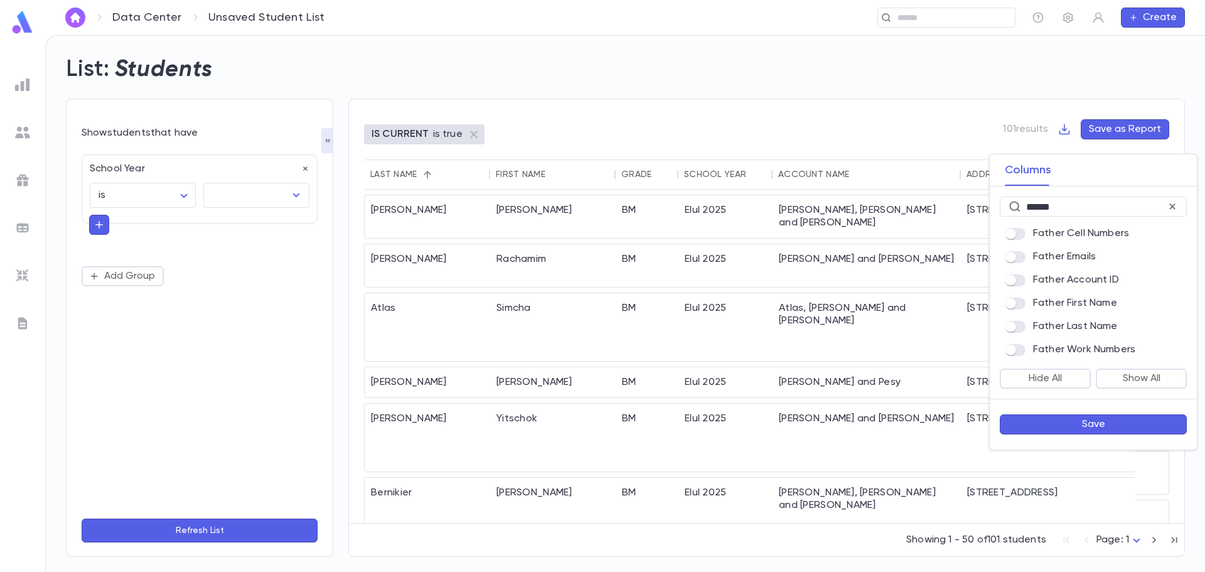
click at [904, 264] on div at bounding box center [602, 286] width 1205 height 572
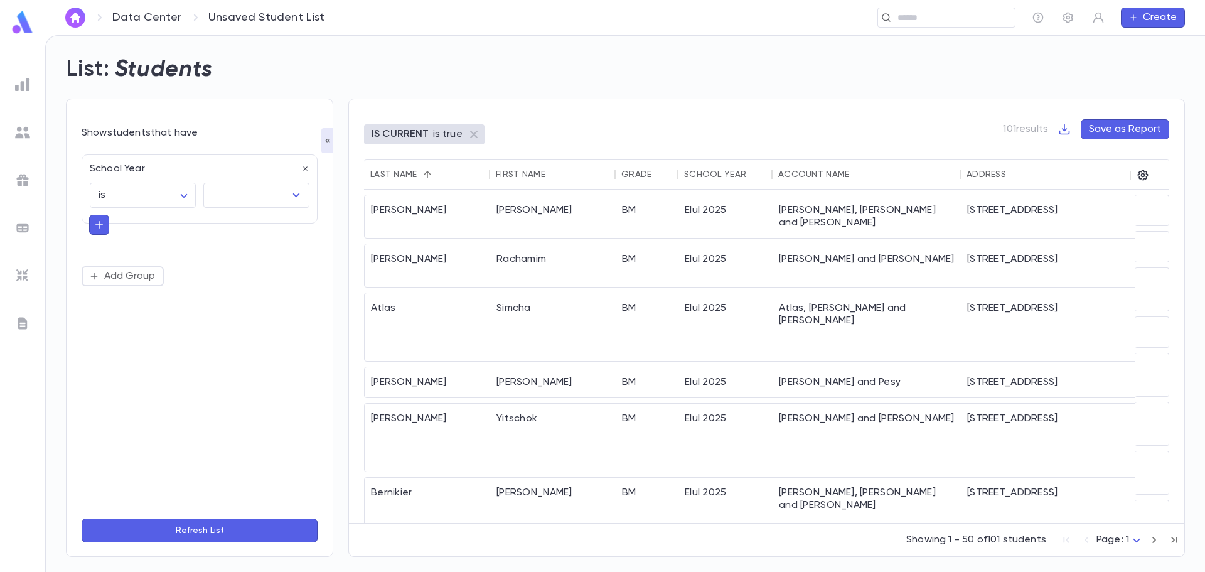
click at [26, 88] on img at bounding box center [22, 84] width 15 height 15
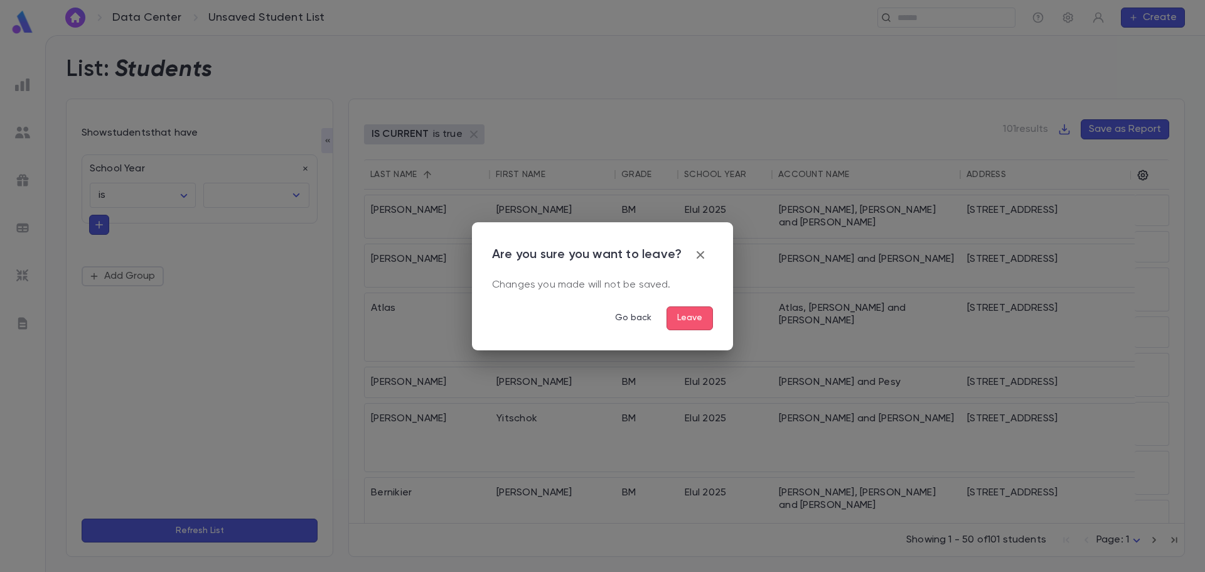
click at [693, 319] on button "Leave" at bounding box center [689, 318] width 46 height 24
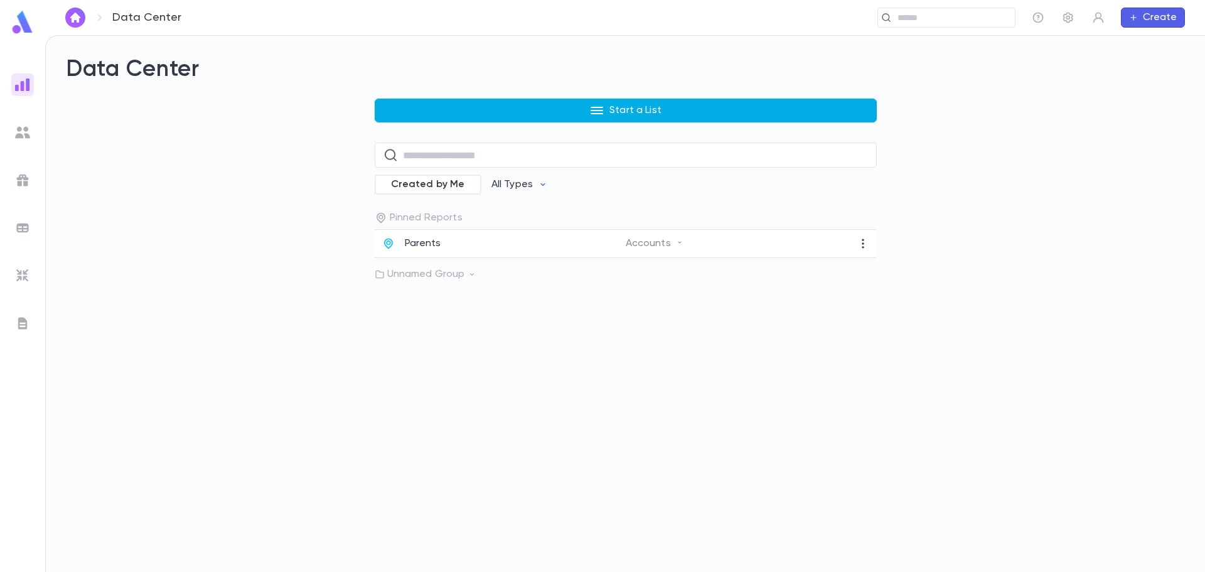
click at [471, 109] on button "Start a List" at bounding box center [626, 110] width 502 height 24
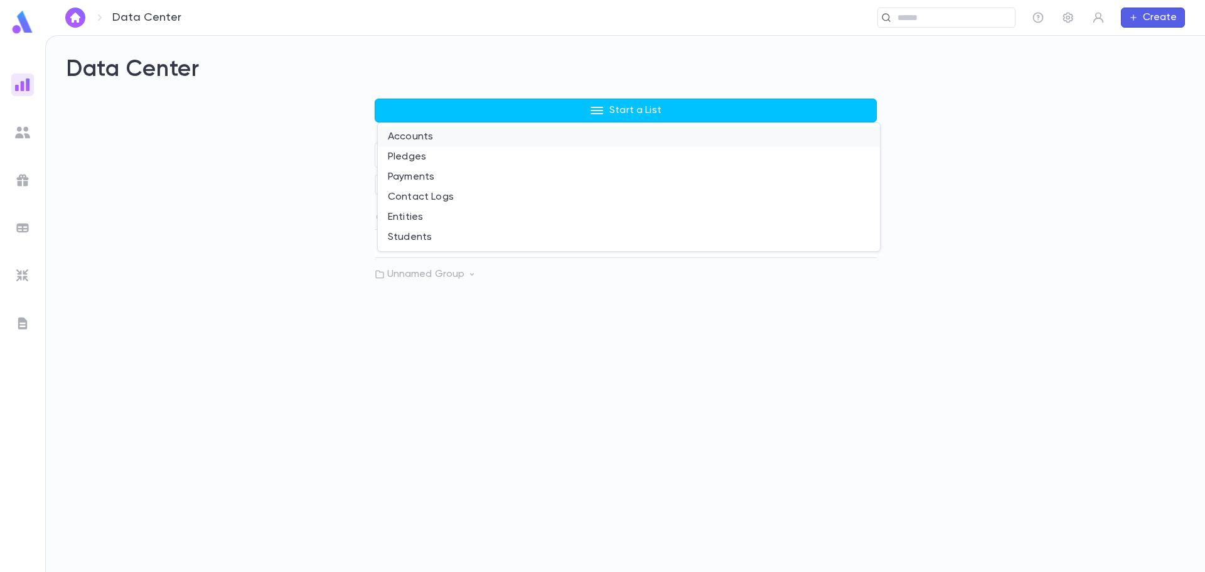
click at [428, 139] on li "Accounts" at bounding box center [629, 137] width 502 height 20
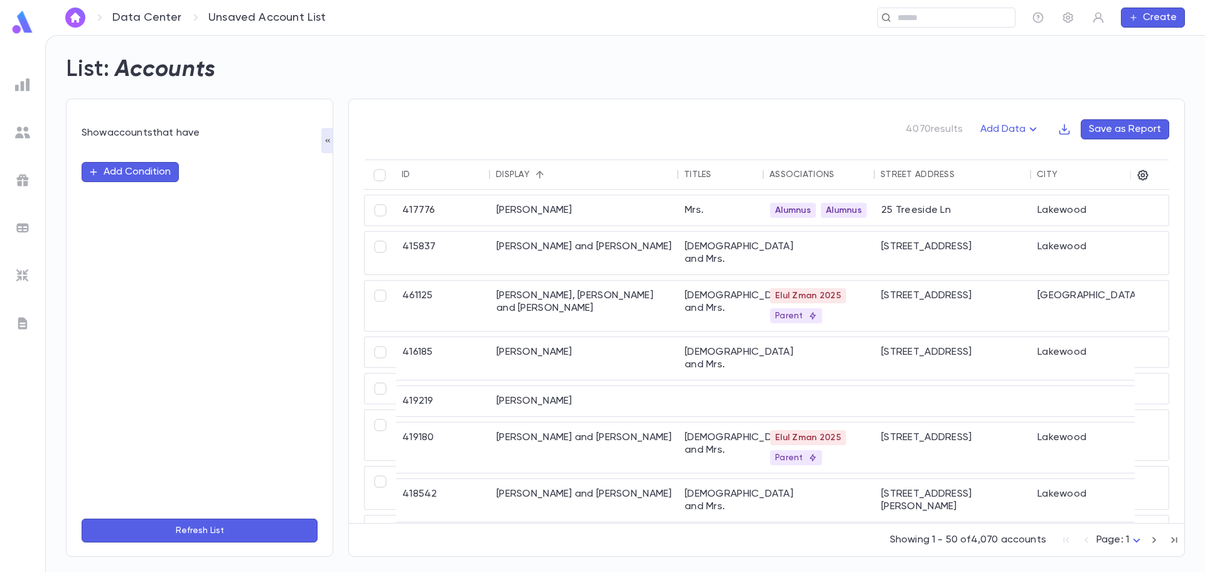
click at [126, 168] on button "Add Condition" at bounding box center [130, 172] width 97 height 20
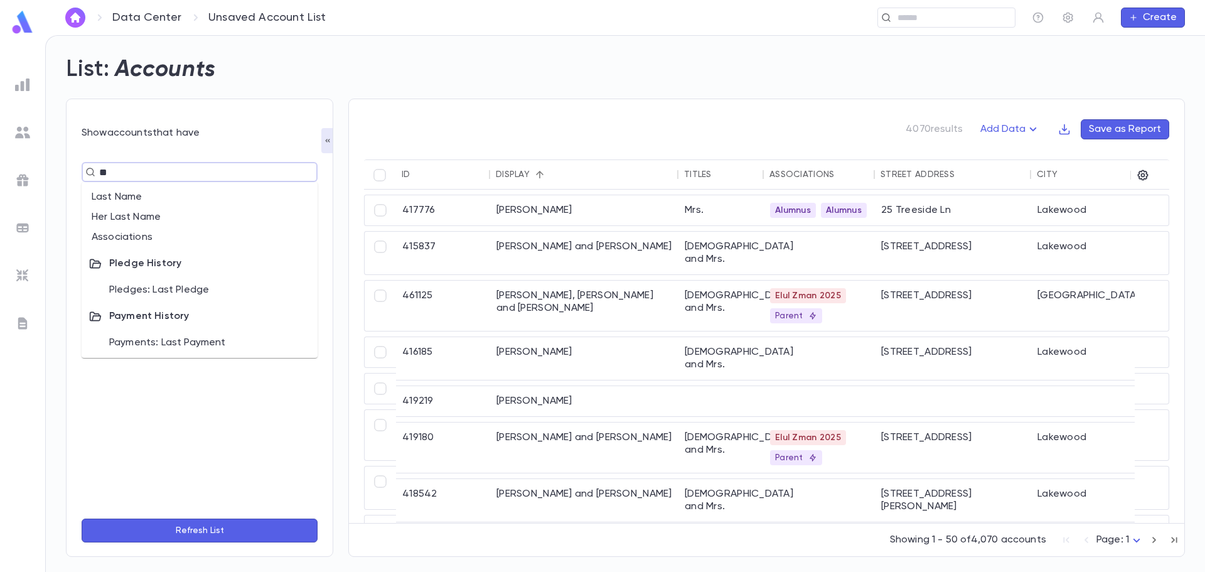
type input "***"
click at [142, 193] on li "Associations" at bounding box center [200, 197] width 236 height 20
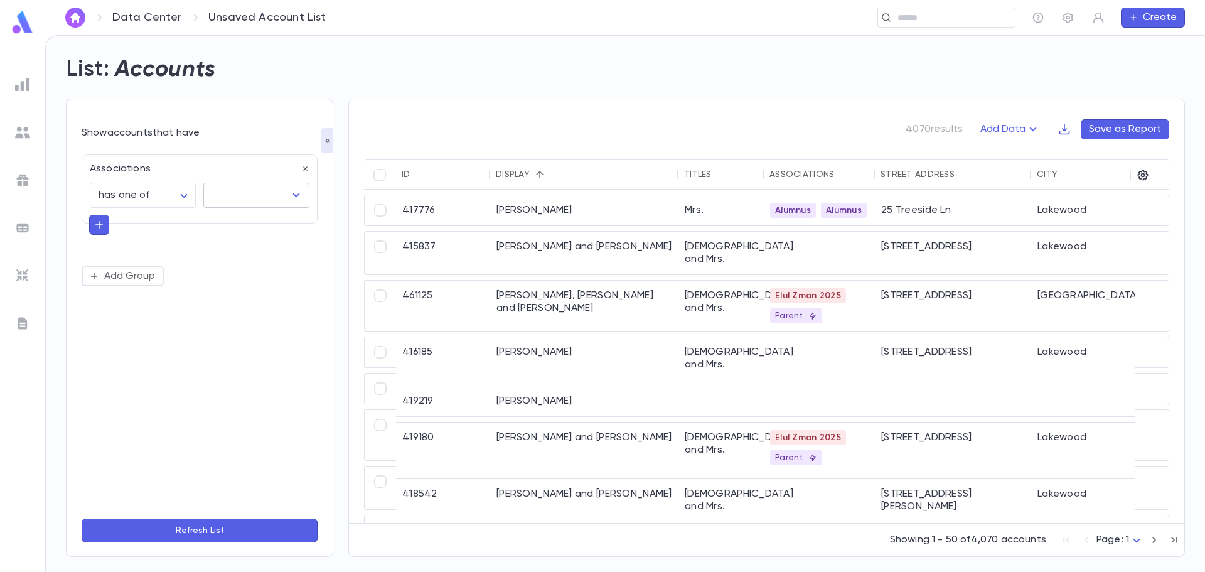
click at [230, 199] on input "text" at bounding box center [247, 195] width 76 height 24
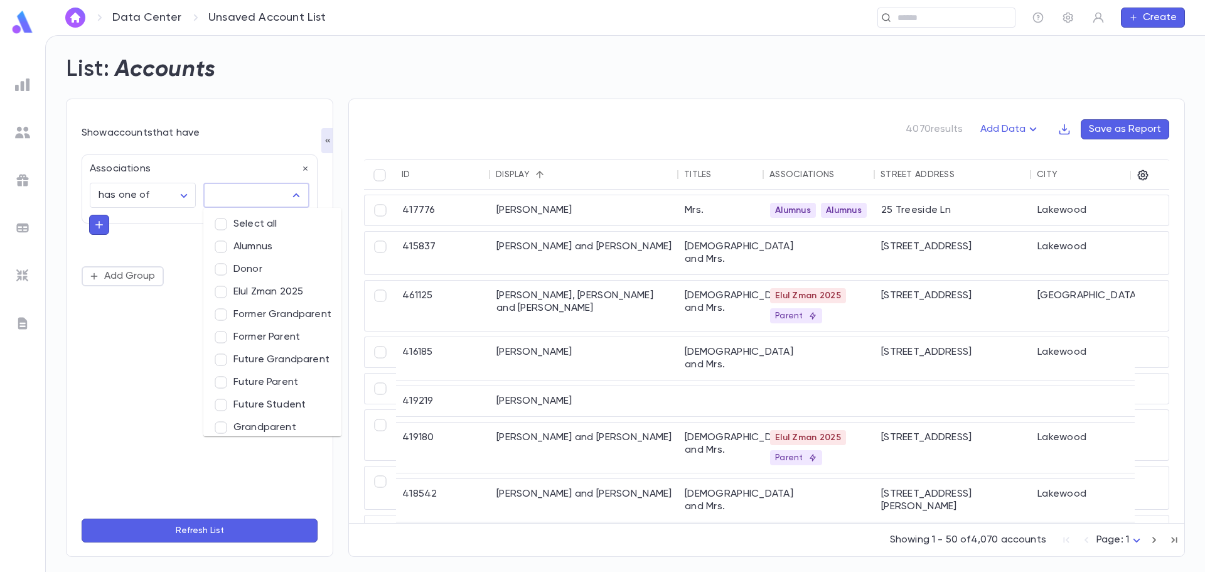
click at [288, 343] on li "Former Parent" at bounding box center [272, 337] width 138 height 23
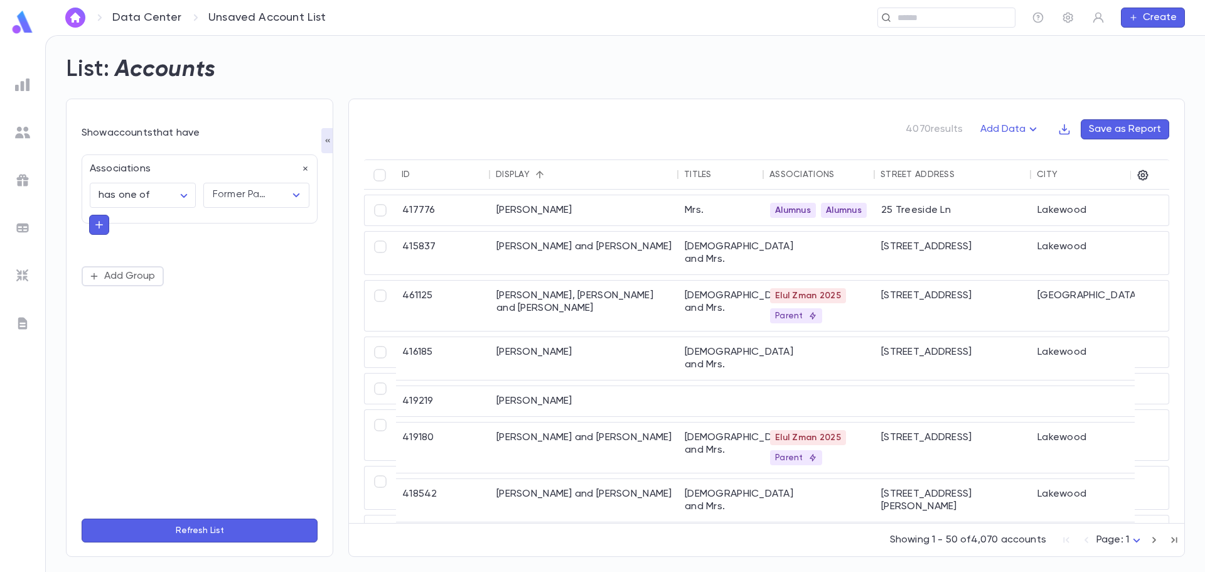
click at [218, 535] on button "Refresh List" at bounding box center [200, 530] width 236 height 24
